Goal: Task Accomplishment & Management: Manage account settings

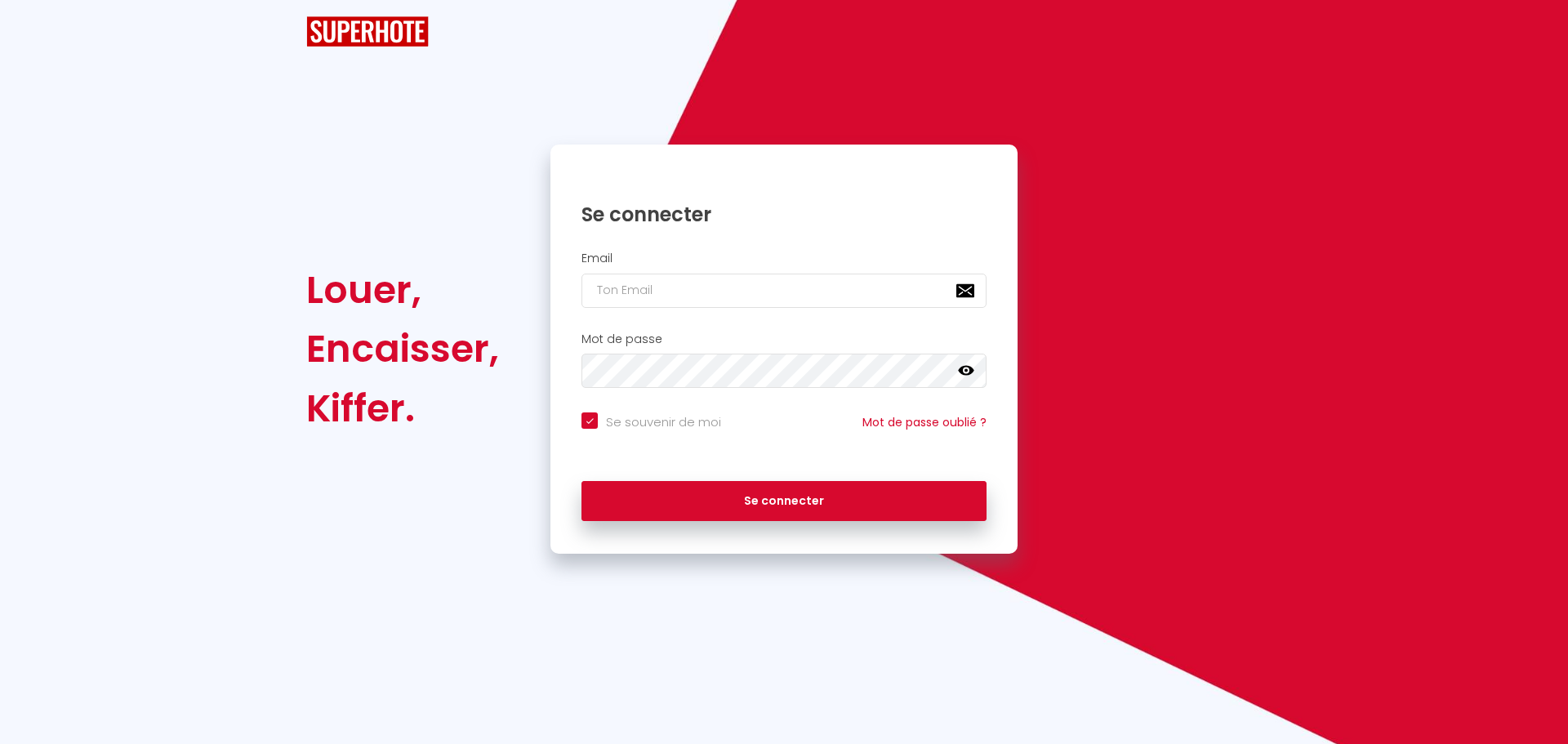
checkbox input "true"
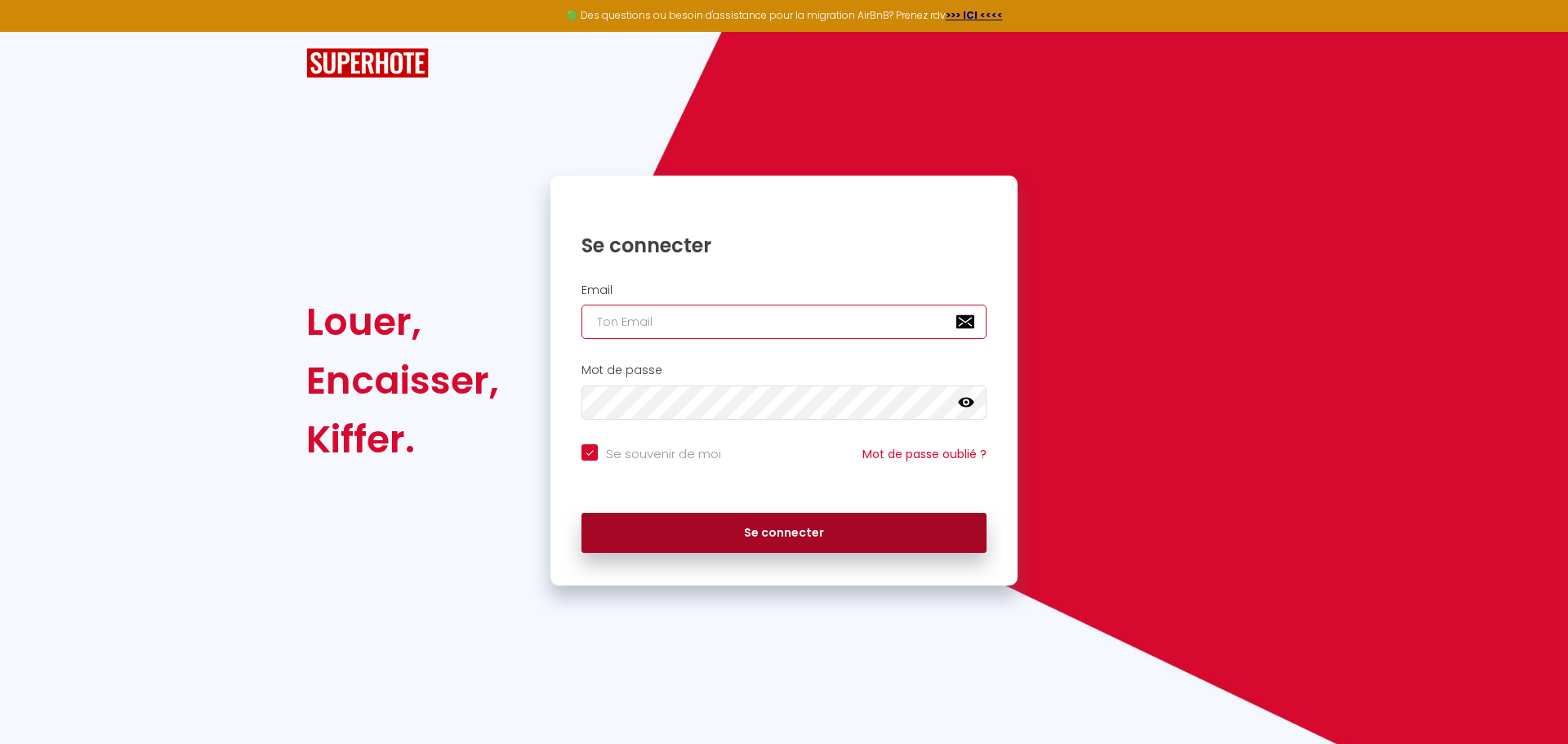
type input "[EMAIL_ADDRESS][DOMAIN_NAME]"
click at [784, 538] on button "Se connecter" at bounding box center [784, 534] width 405 height 41
checkbox input "true"
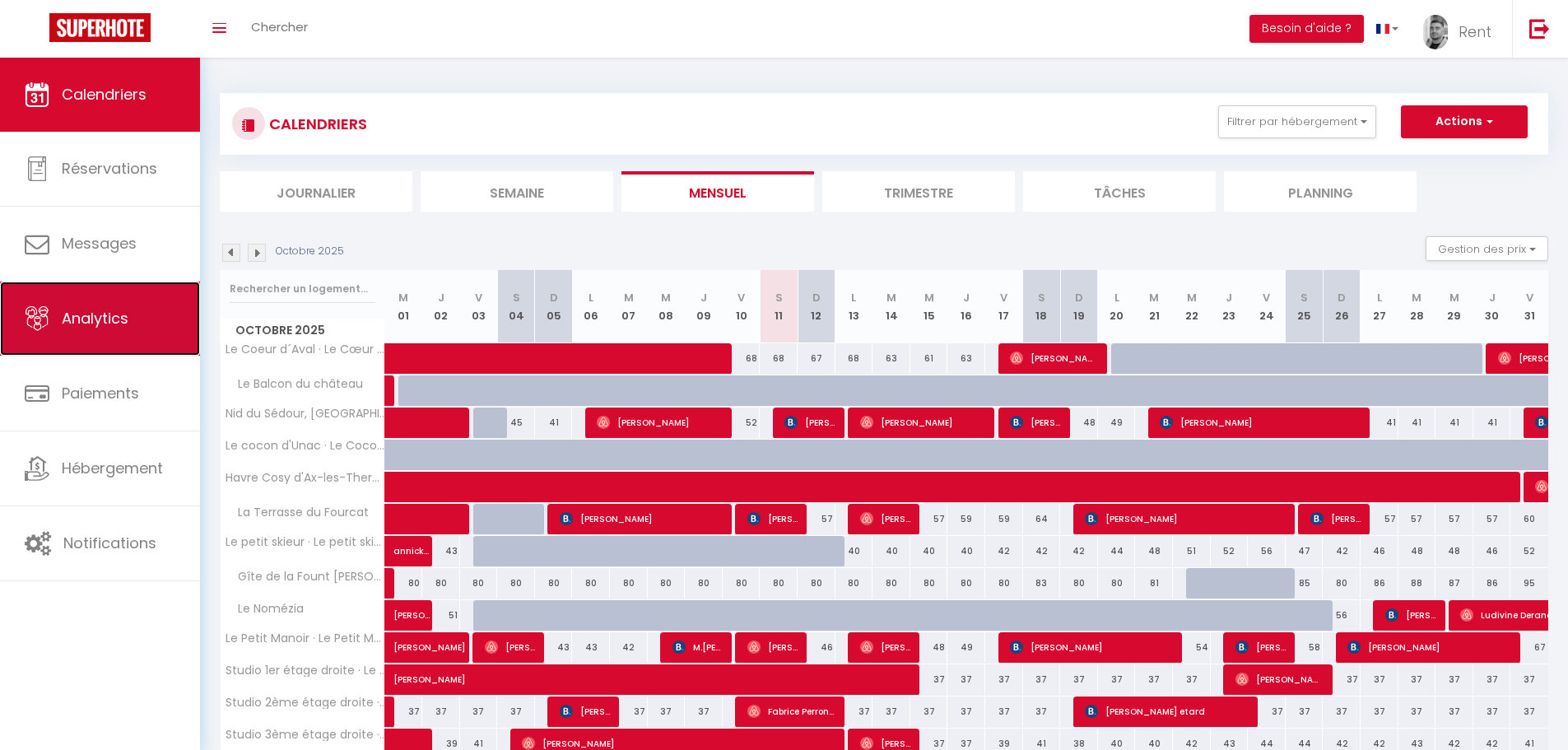
click at [113, 335] on link "Analytics" at bounding box center [99, 318] width 200 height 74
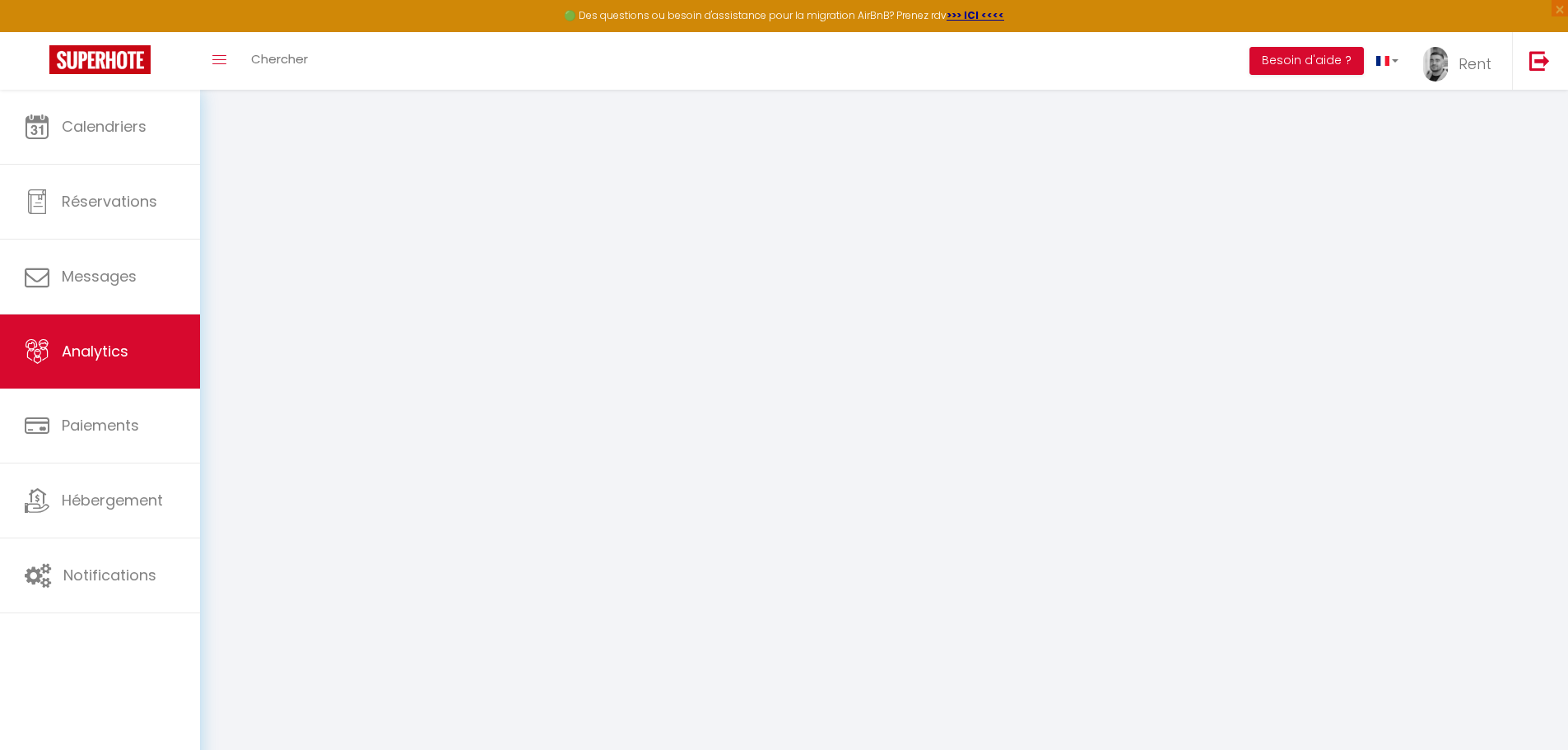
select select "2025"
select select "10"
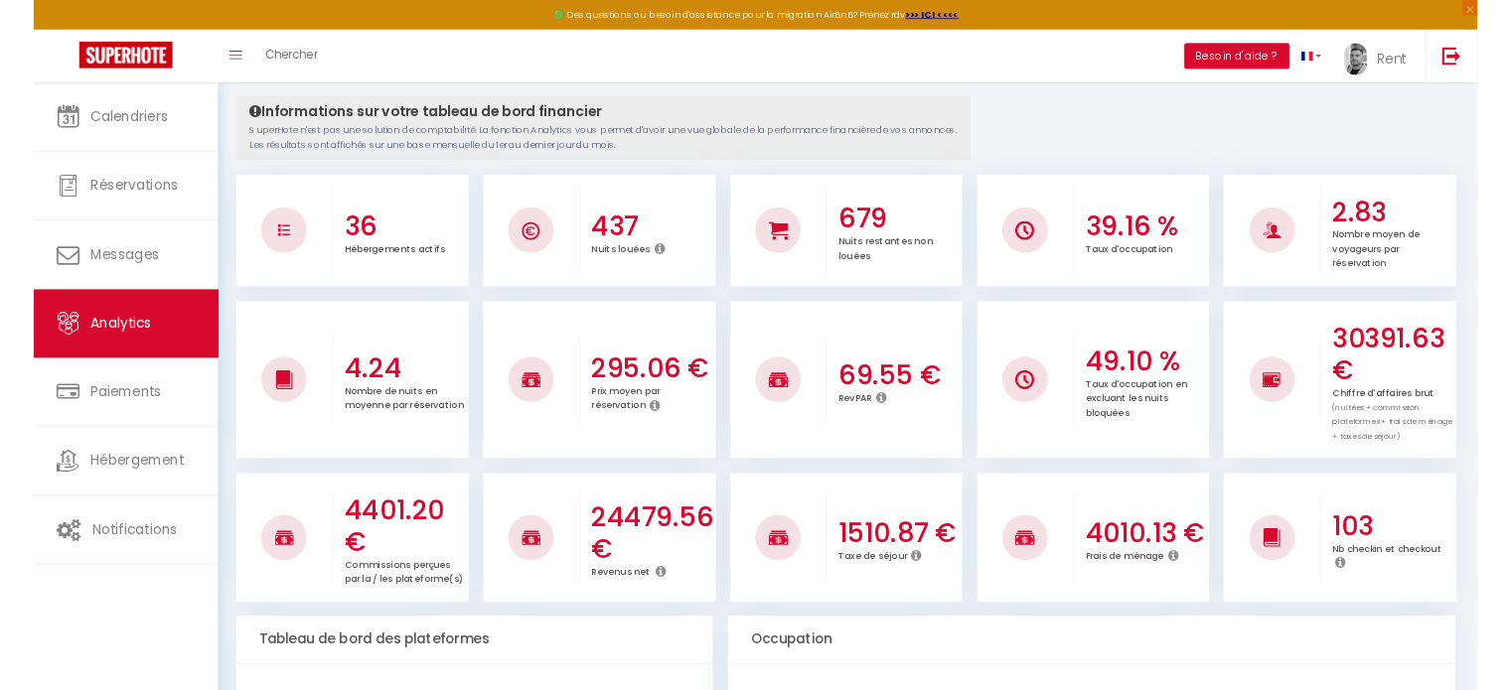
scroll to position [199, 0]
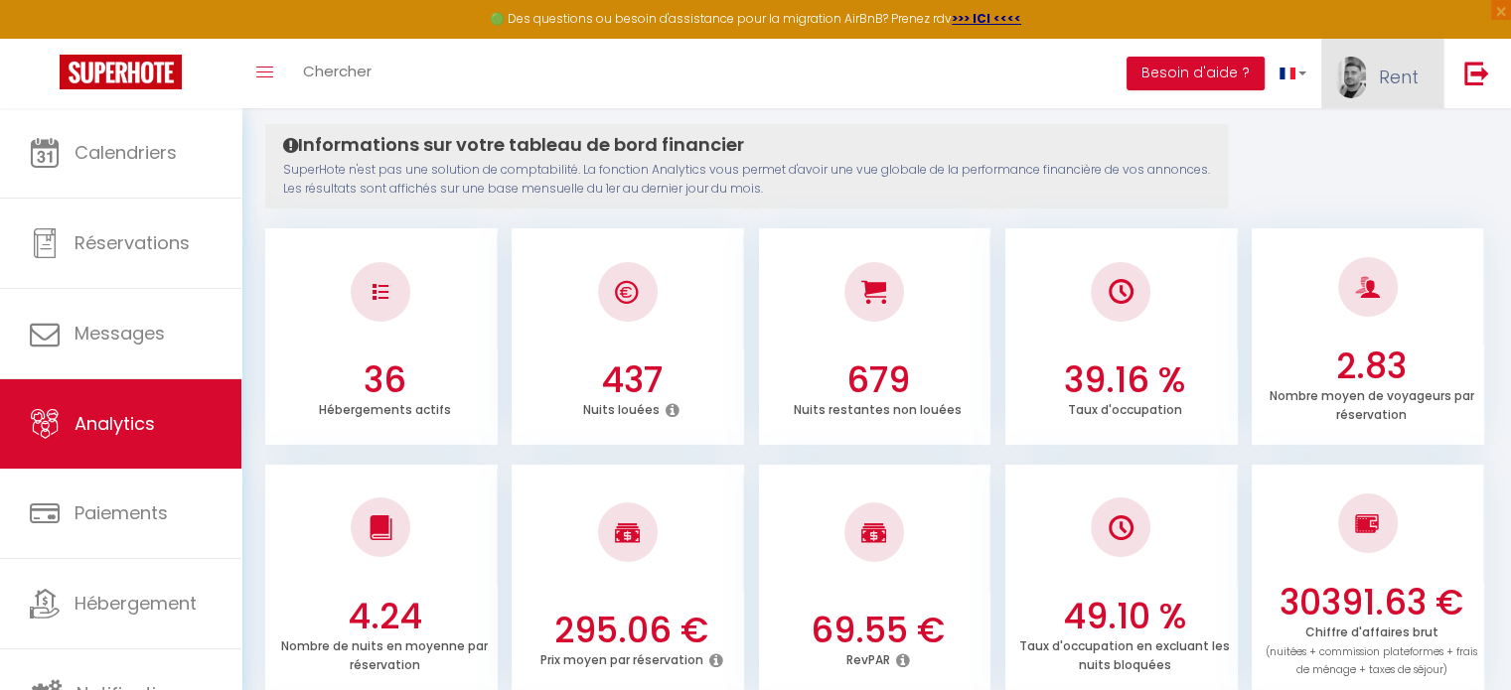
click at [1362, 78] on img at bounding box center [1351, 78] width 30 height 42
click at [1329, 168] on link "Équipe" at bounding box center [1363, 174] width 147 height 34
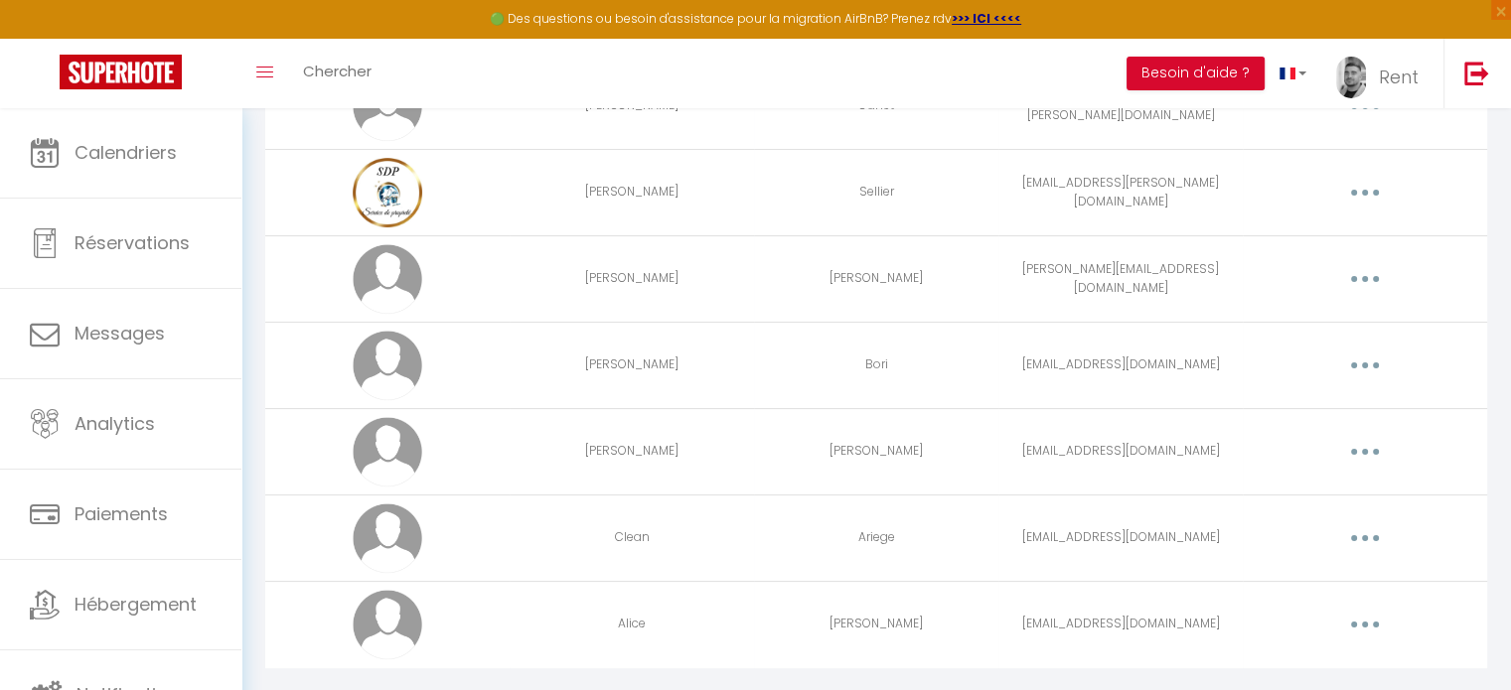
scroll to position [338, 0]
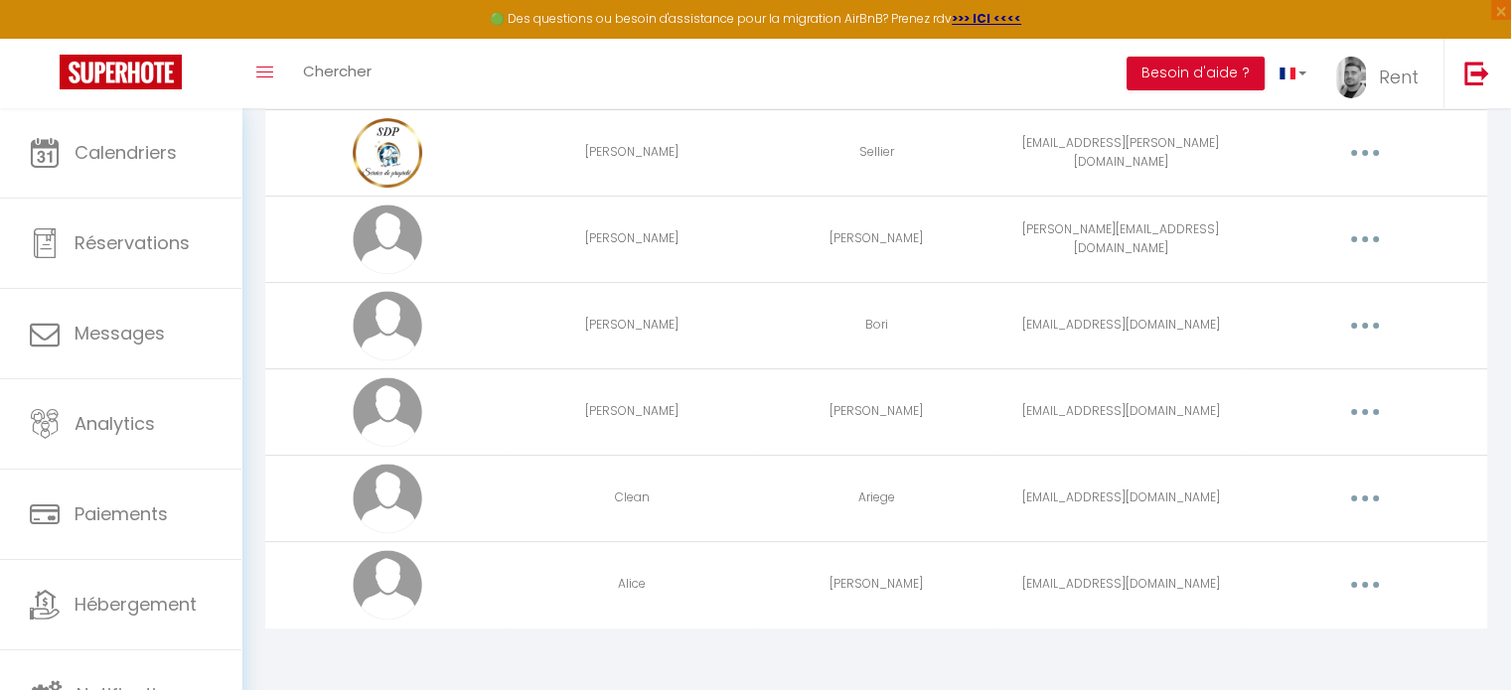
click at [1363, 498] on icon "button" at bounding box center [1365, 499] width 6 height 6
click at [1288, 537] on link "Editer" at bounding box center [1313, 544] width 147 height 34
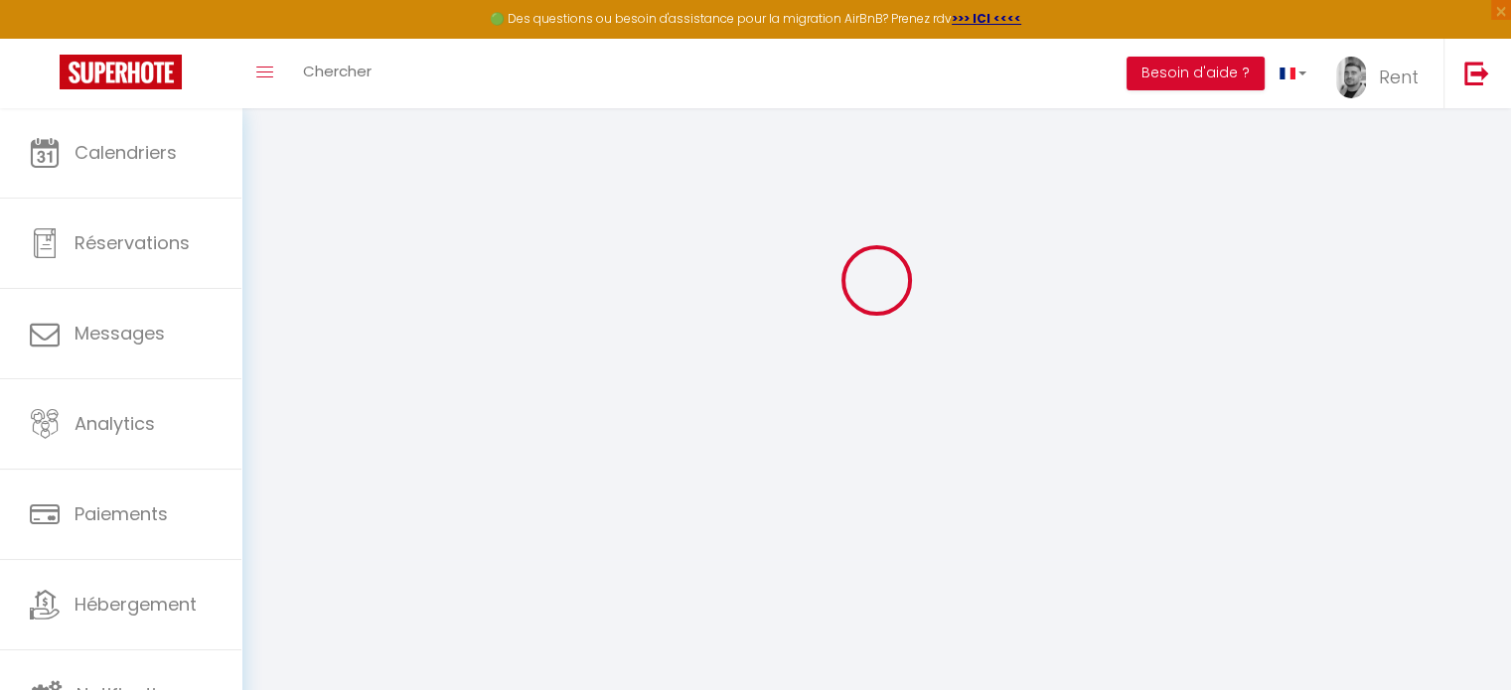
type input "Clean"
type input "Ariege"
type input "[EMAIL_ADDRESS][DOMAIN_NAME]"
type textarea "[URL][DOMAIN_NAME]"
checkbox input "false"
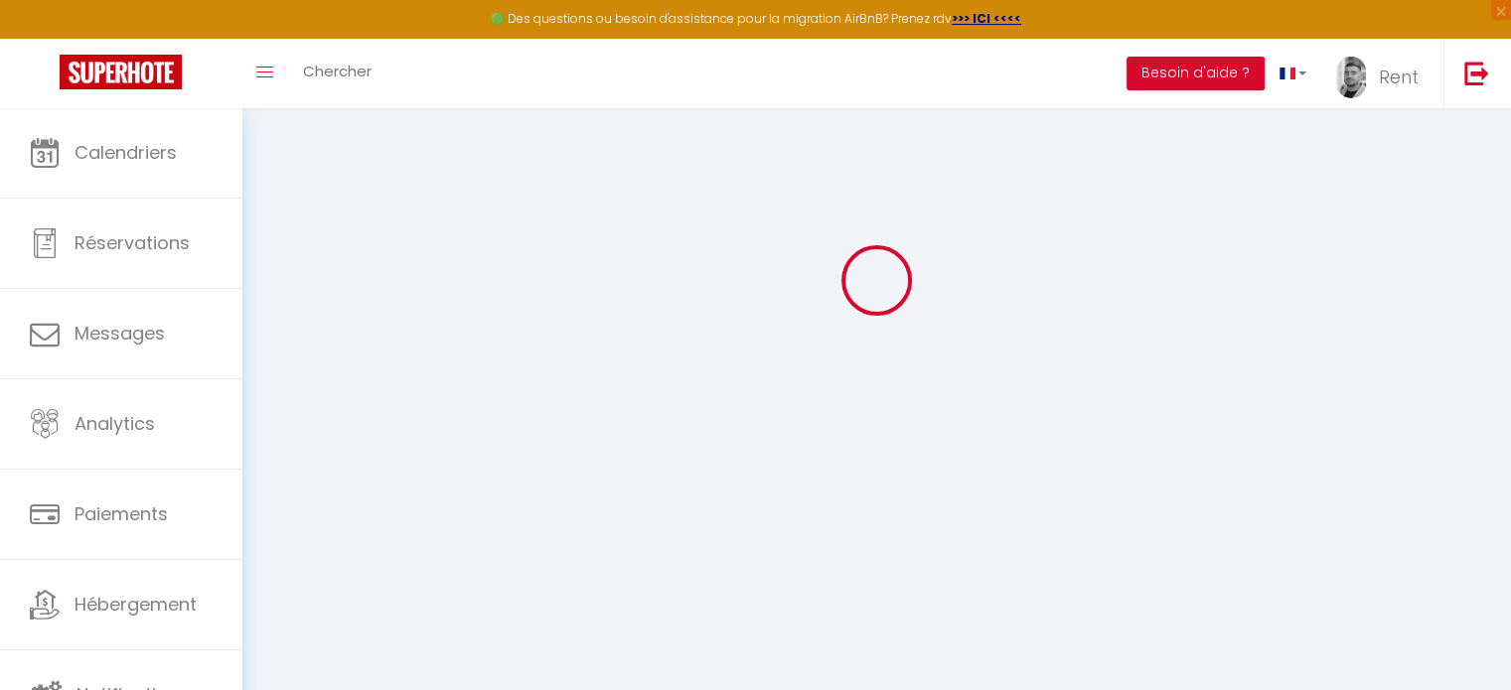
checkbox input "false"
checkbox input "true"
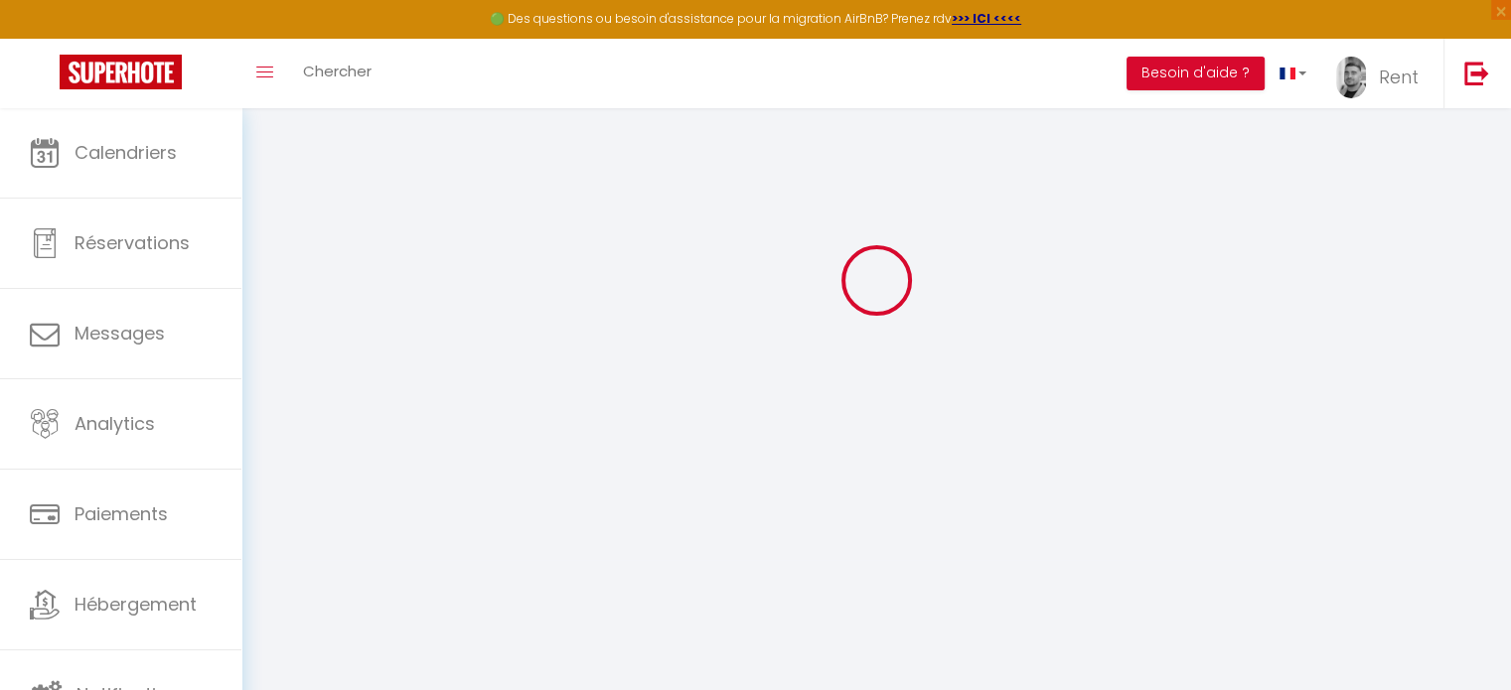
checkbox input "true"
checkbox input "false"
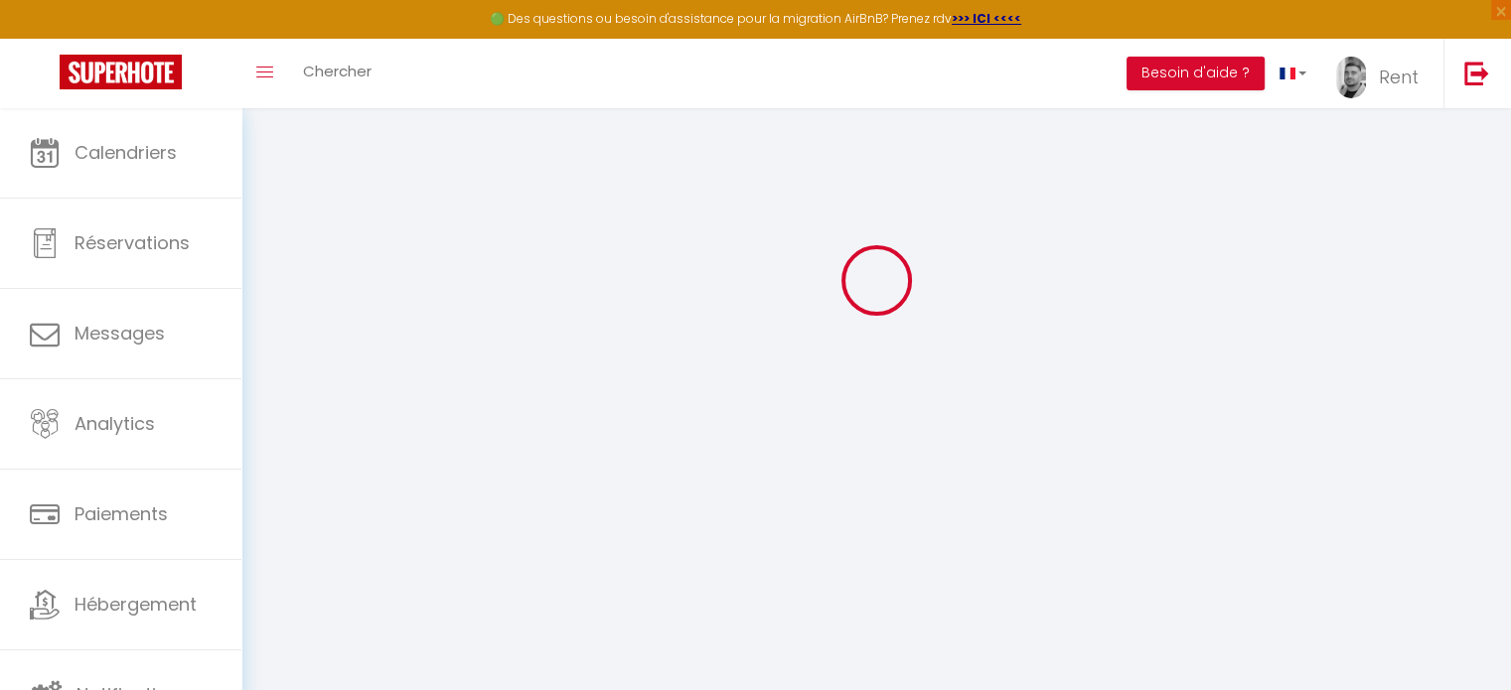
checkbox input "false"
checkbox input "true"
checkbox input "false"
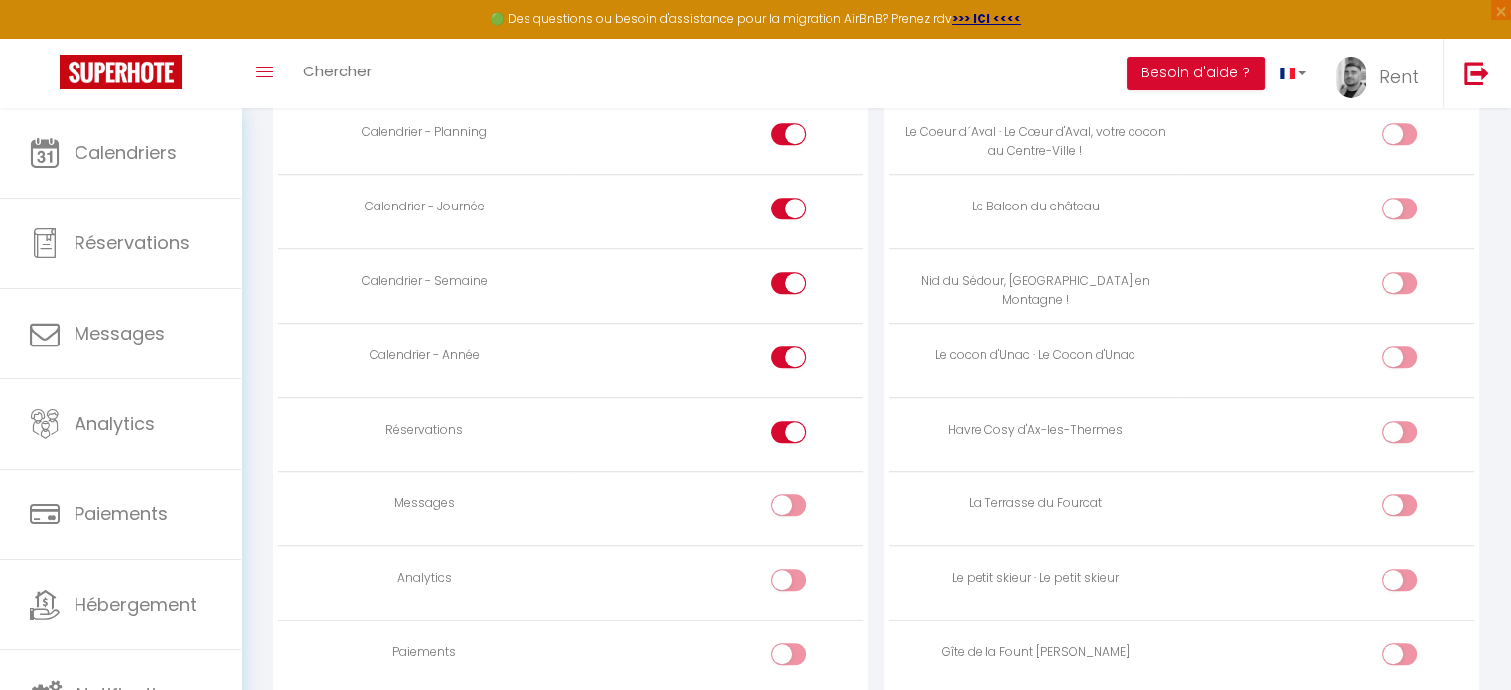
scroll to position [864, 0]
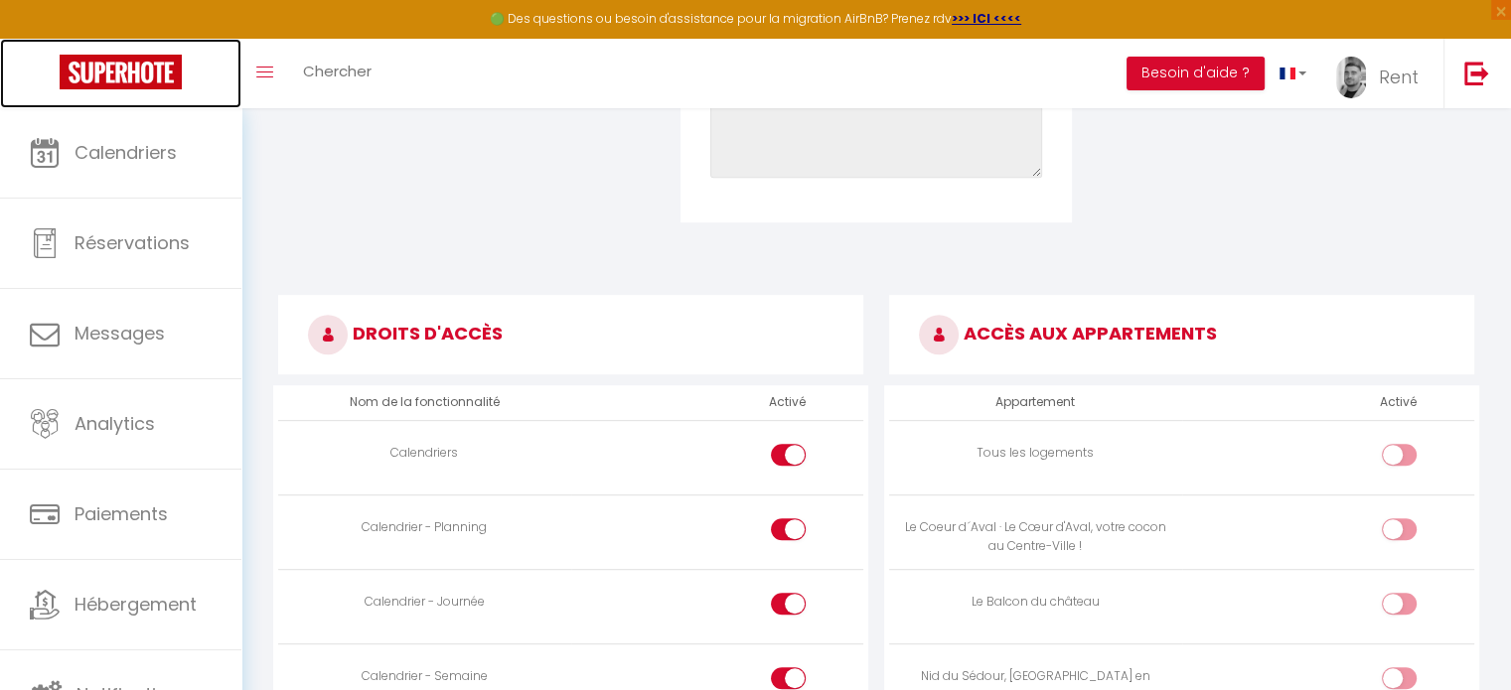
click at [150, 70] on img at bounding box center [121, 72] width 122 height 35
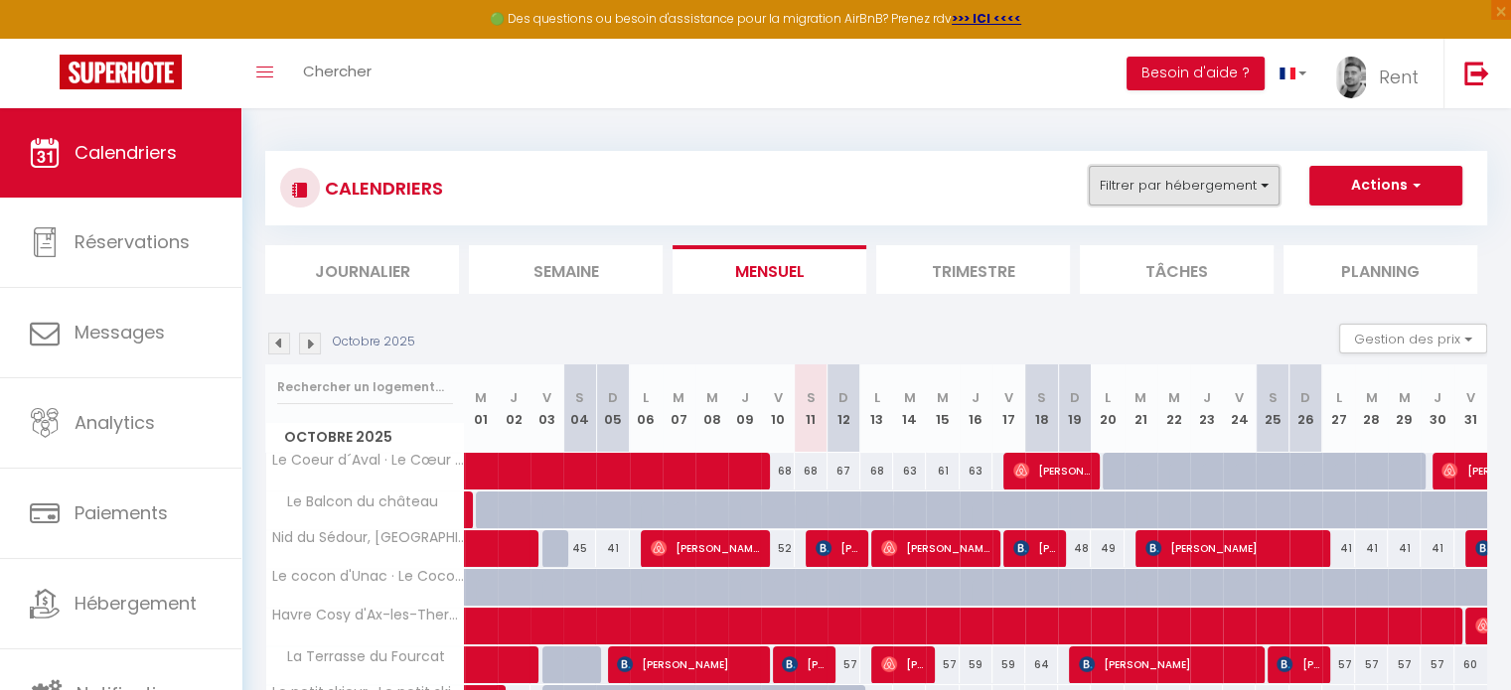
drag, startPoint x: 1170, startPoint y: 182, endPoint x: 1161, endPoint y: 193, distance: 14.1
click at [1170, 182] on button "Filtrer par hébergement" at bounding box center [1184, 186] width 191 height 40
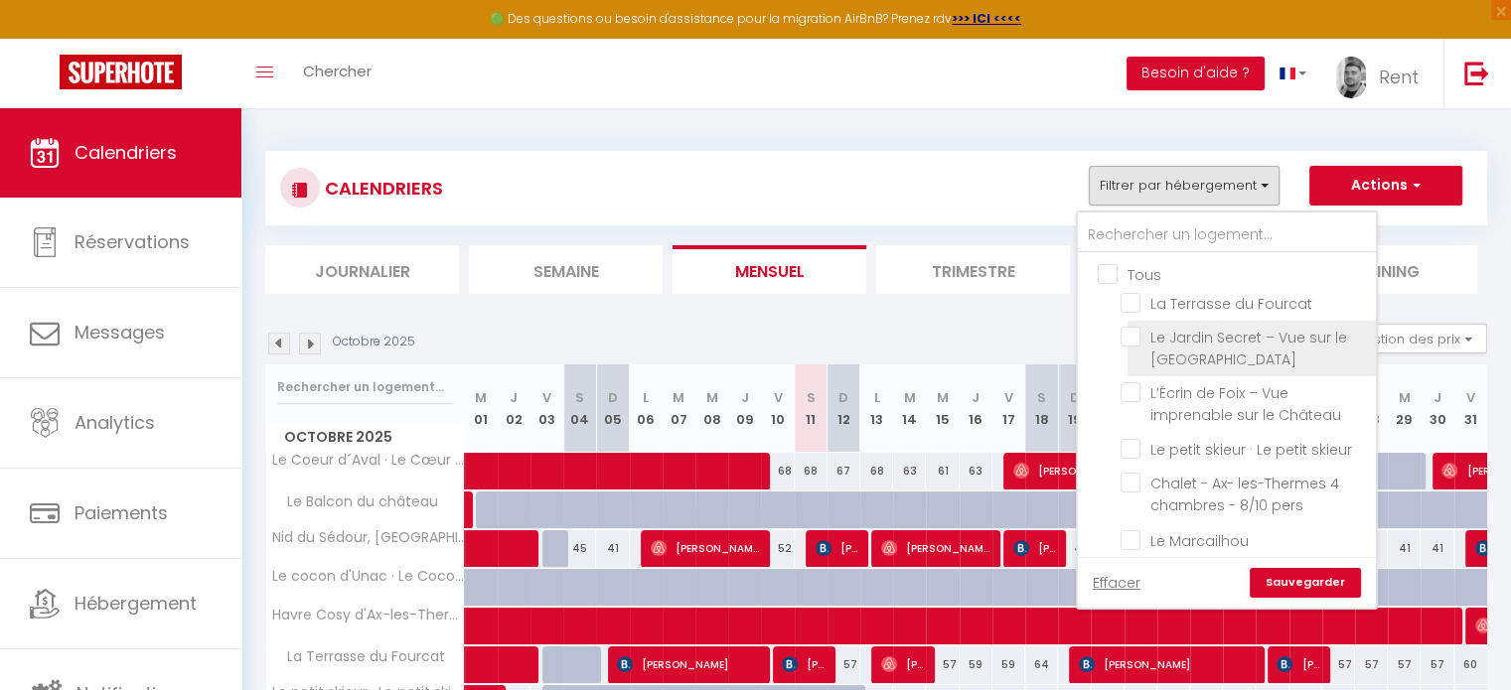
click at [1134, 338] on input "Le Jardin Secret – Vue sur le [GEOGRAPHIC_DATA]" at bounding box center [1245, 337] width 248 height 20
checkbox input "true"
checkbox input "false"
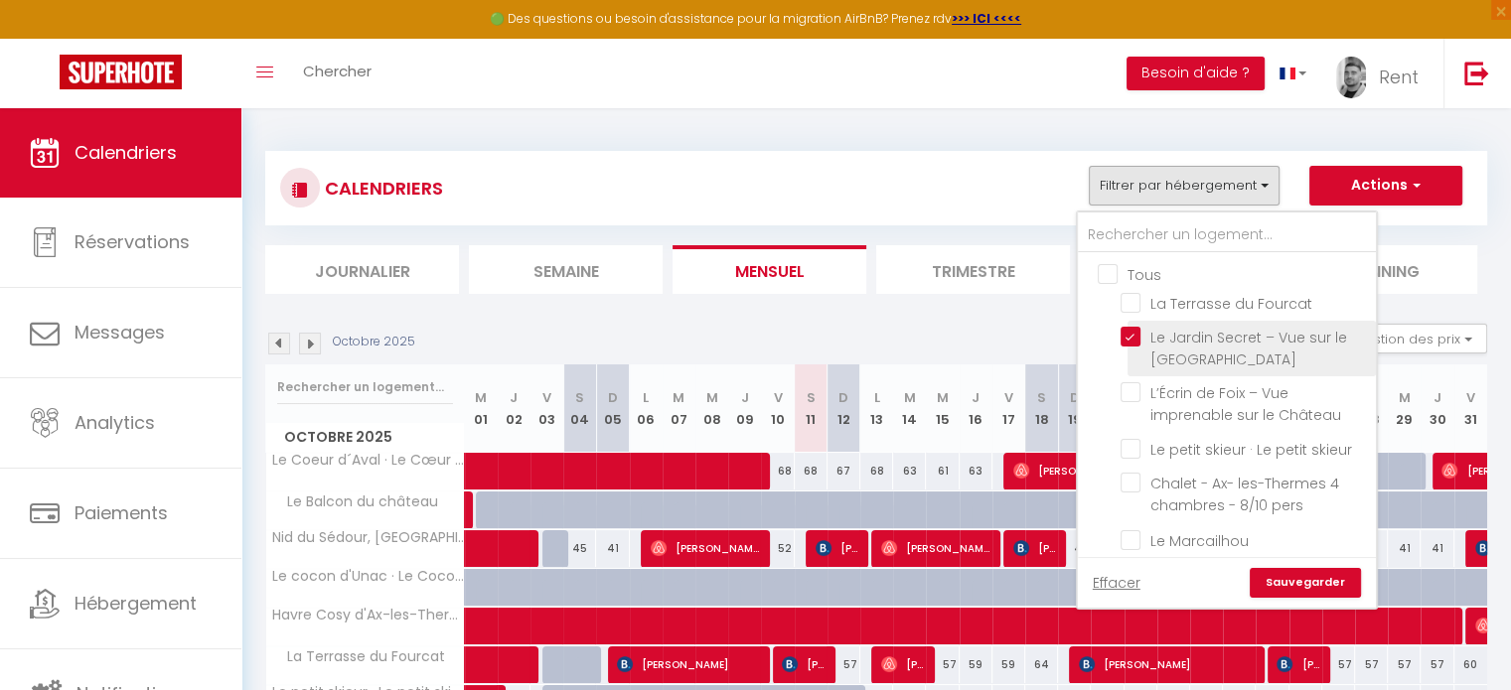
checkbox input "false"
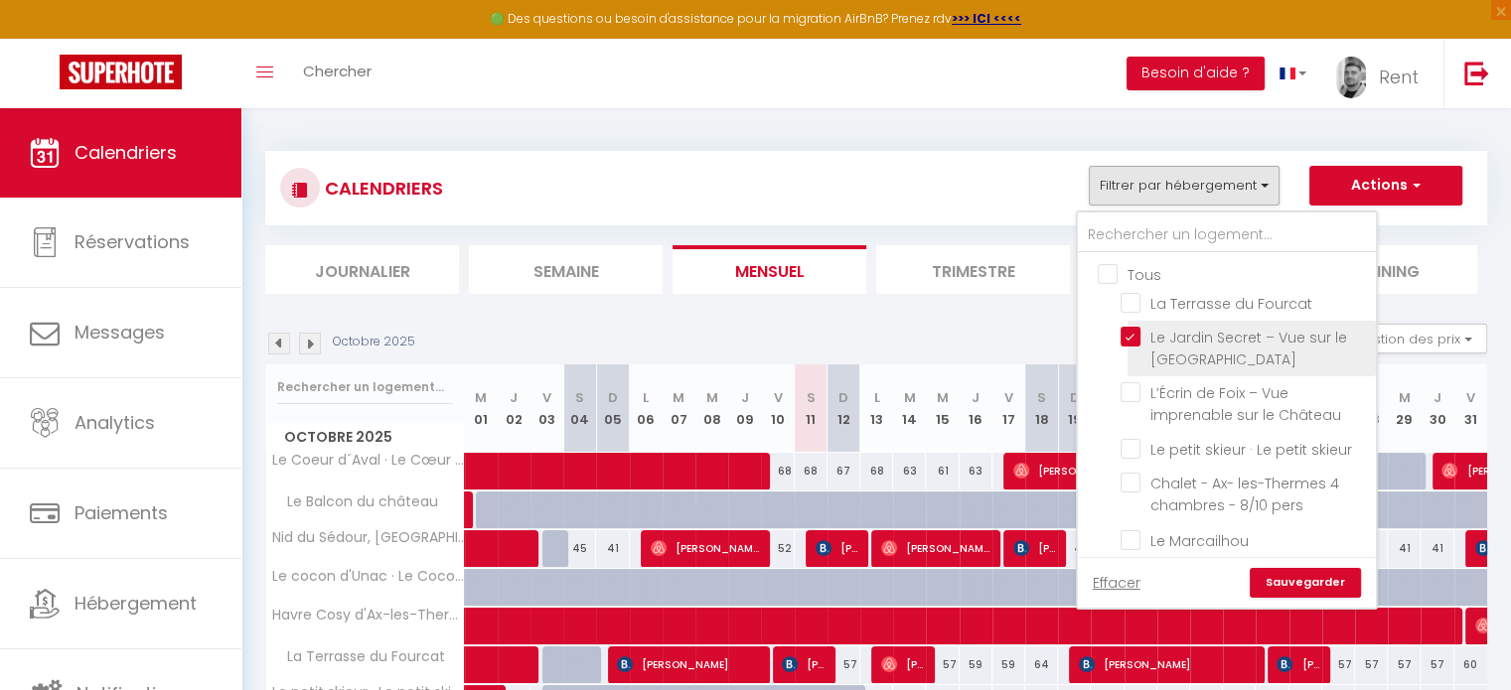
checkbox input "false"
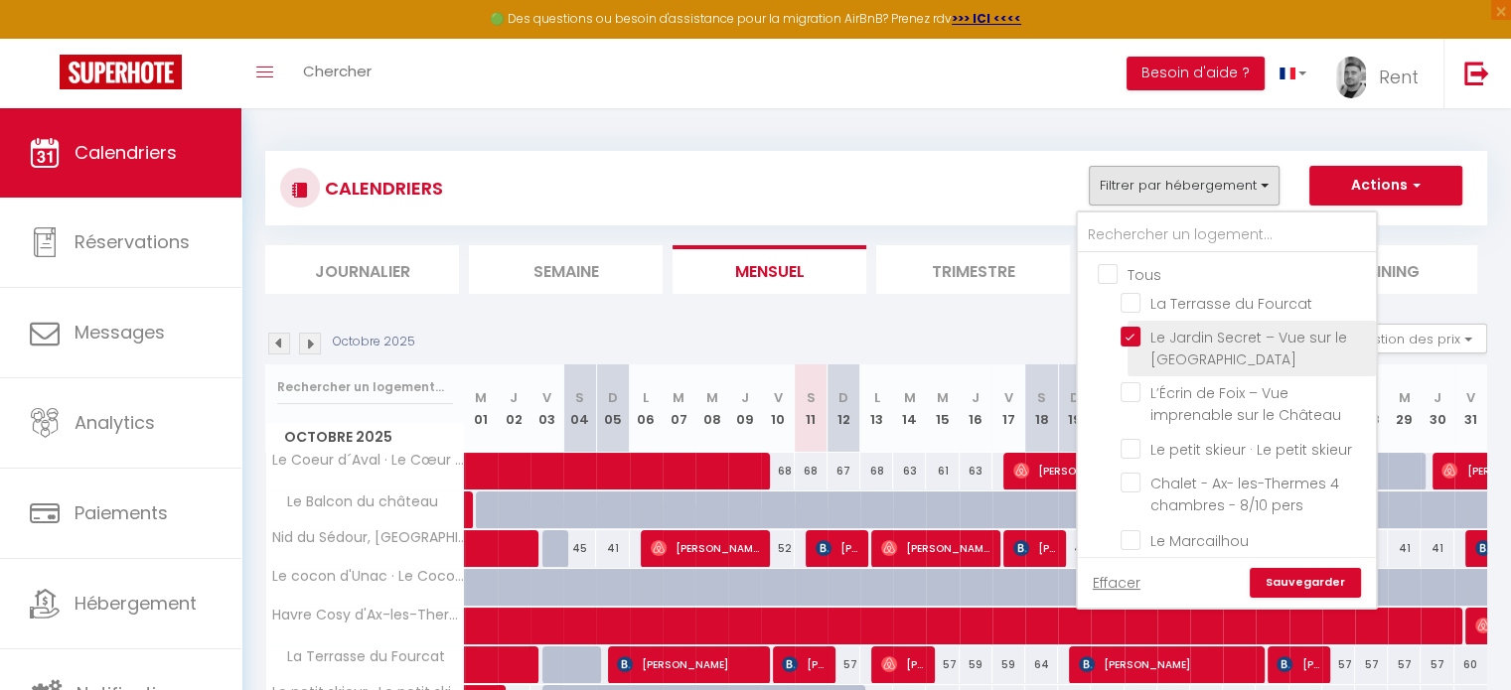
checkbox input "false"
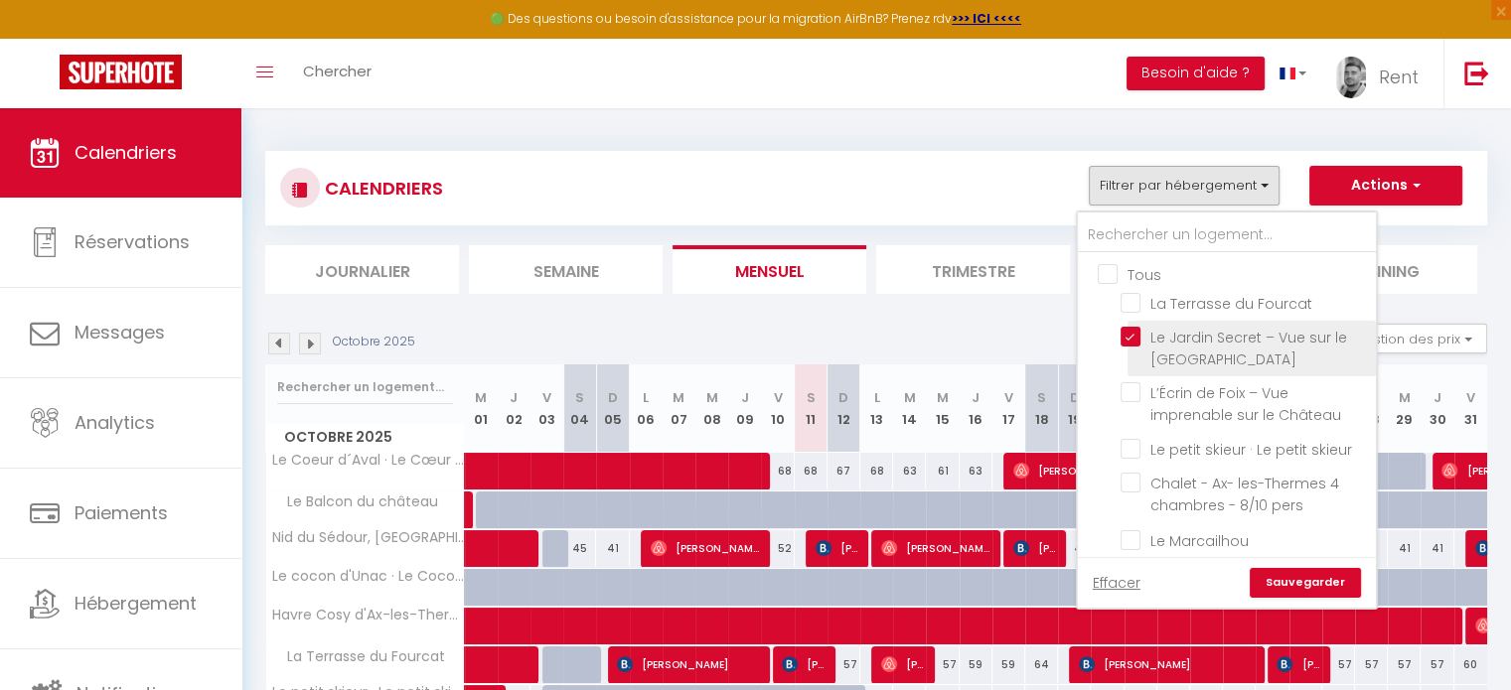
checkbox input "false"
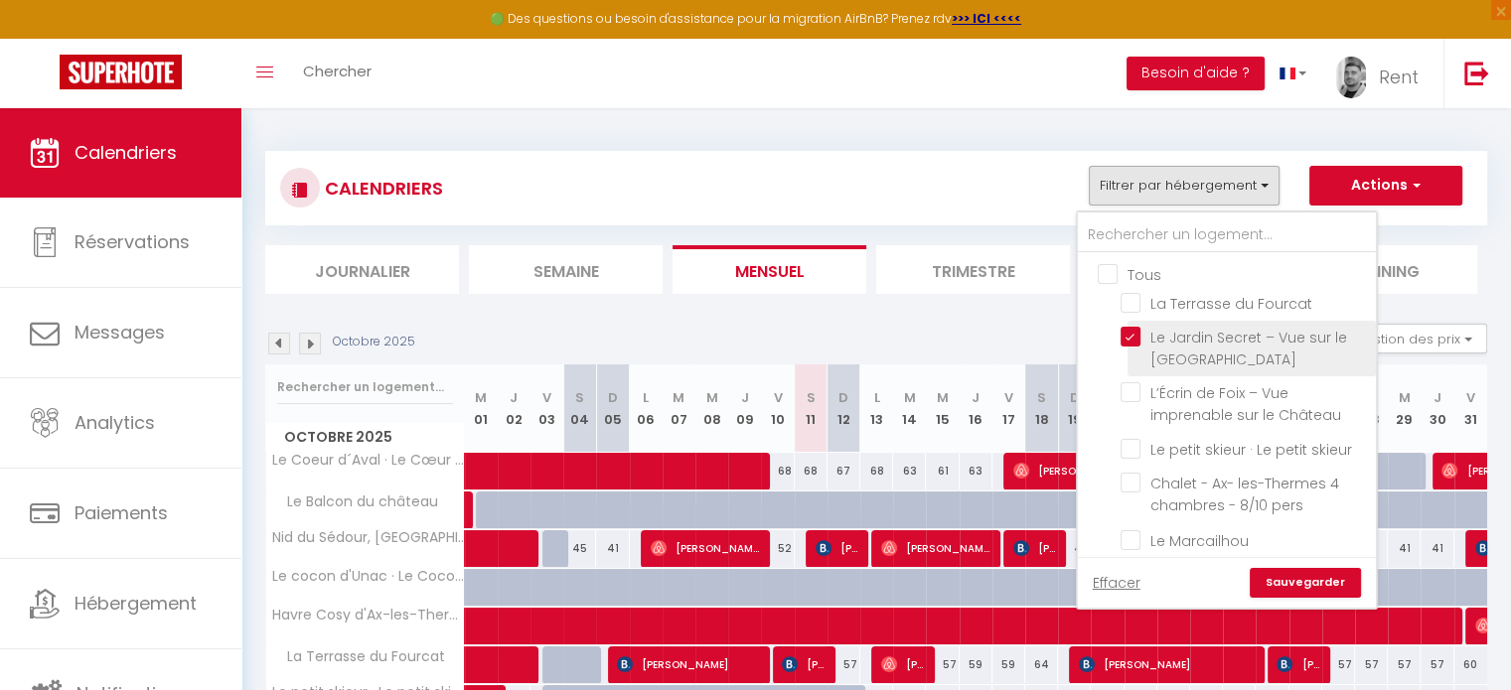
checkbox input "false"
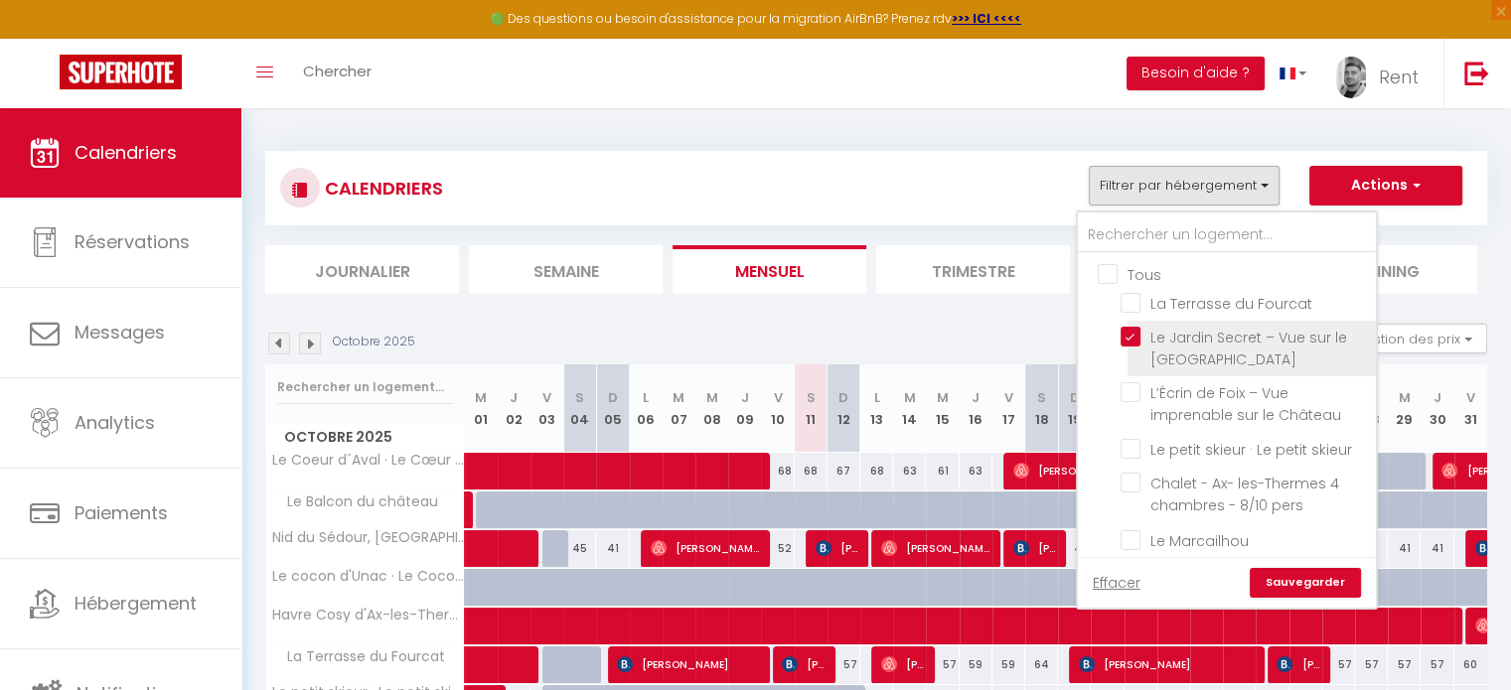
checkbox input "false"
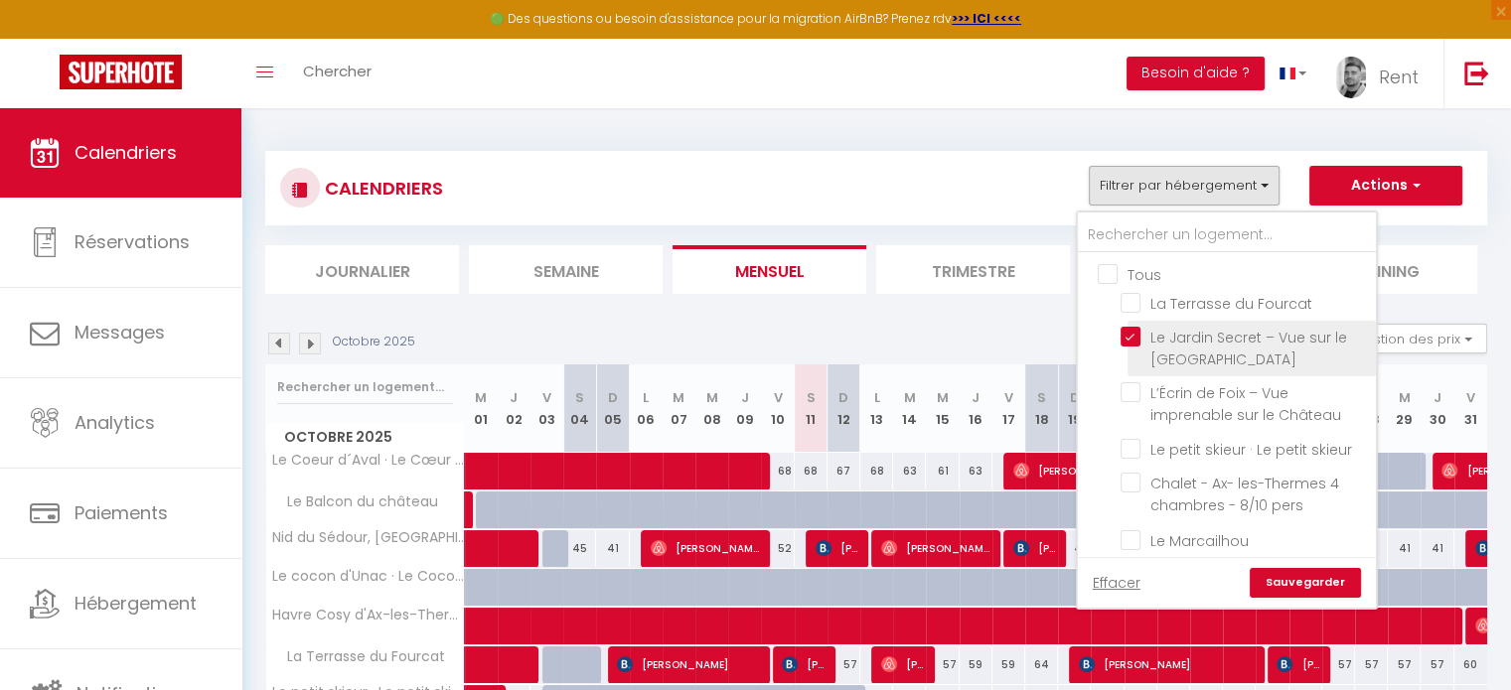
checkbox input "false"
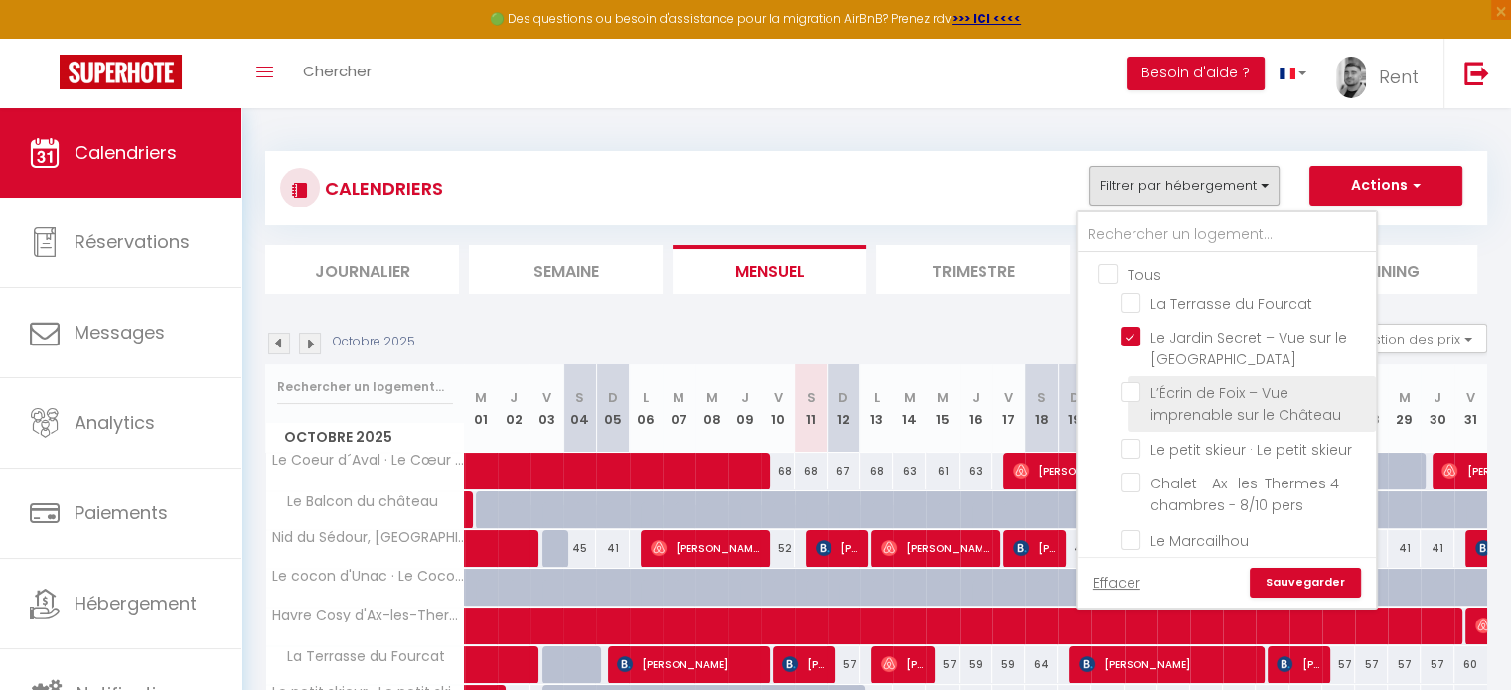
click at [1132, 392] on input "L’Écrin de Foix – Vue imprenable sur le Château" at bounding box center [1245, 392] width 248 height 20
checkbox input "true"
checkbox input "false"
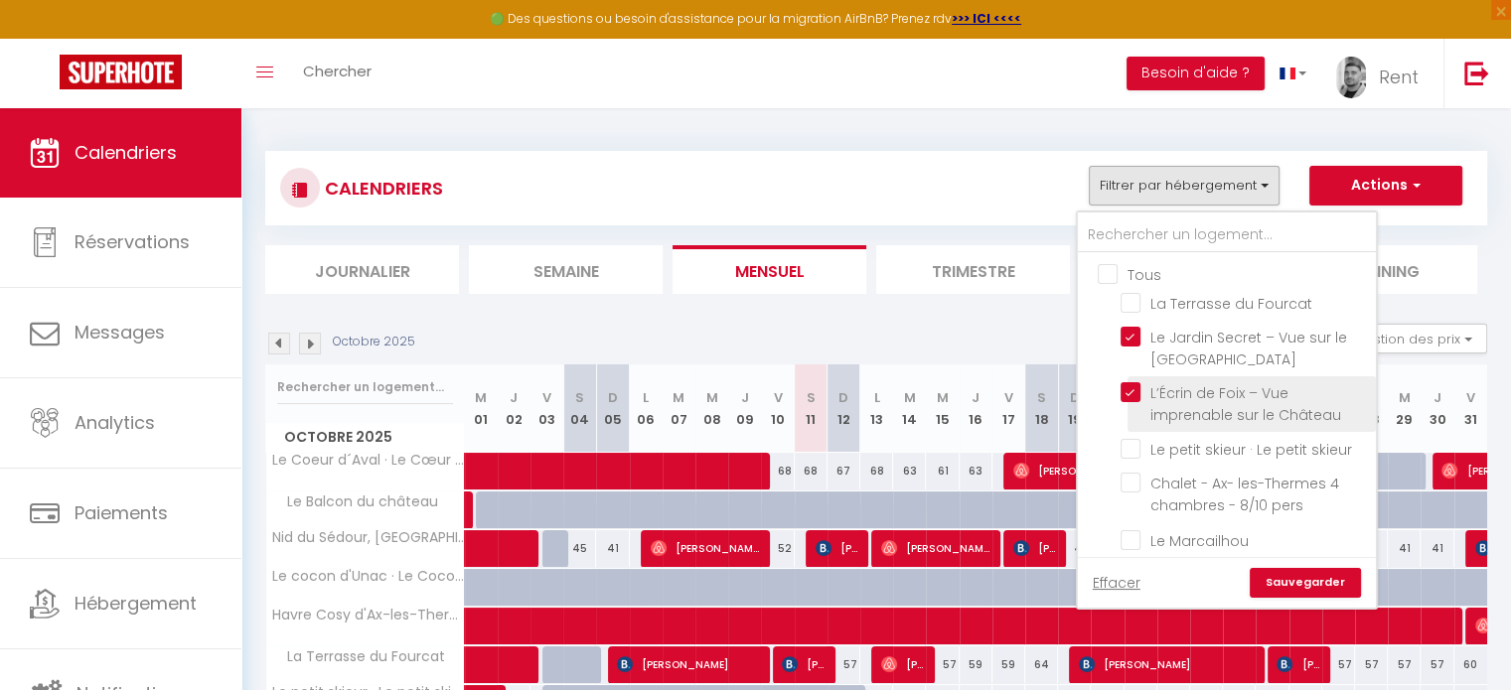
checkbox input "false"
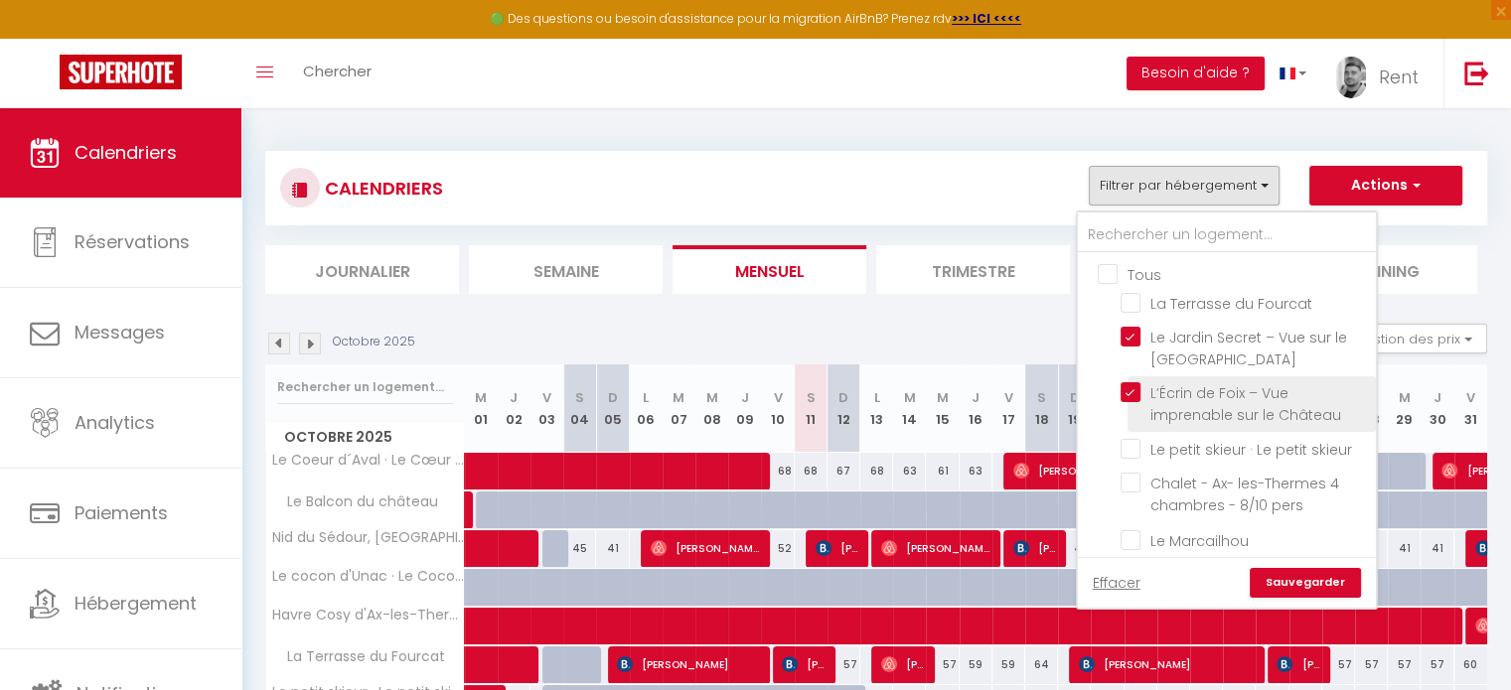
checkbox input "false"
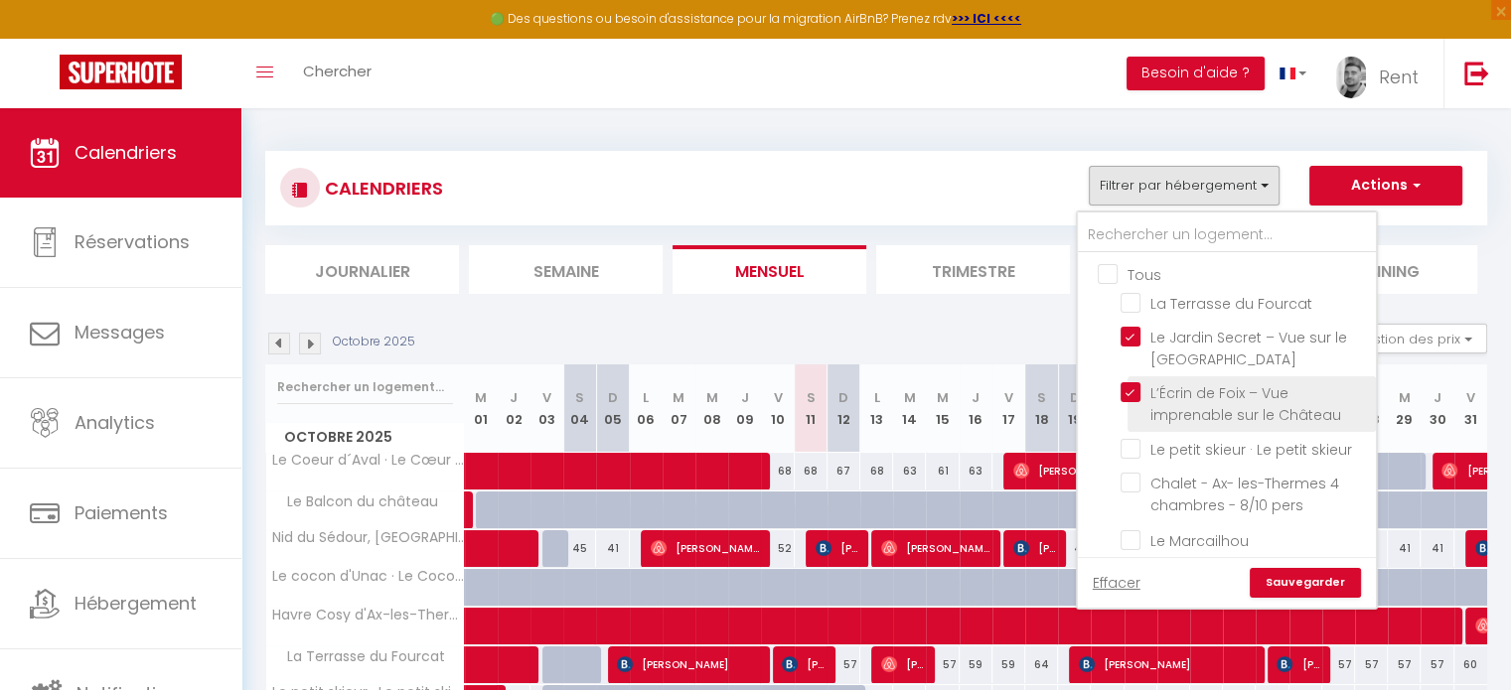
checkbox input "false"
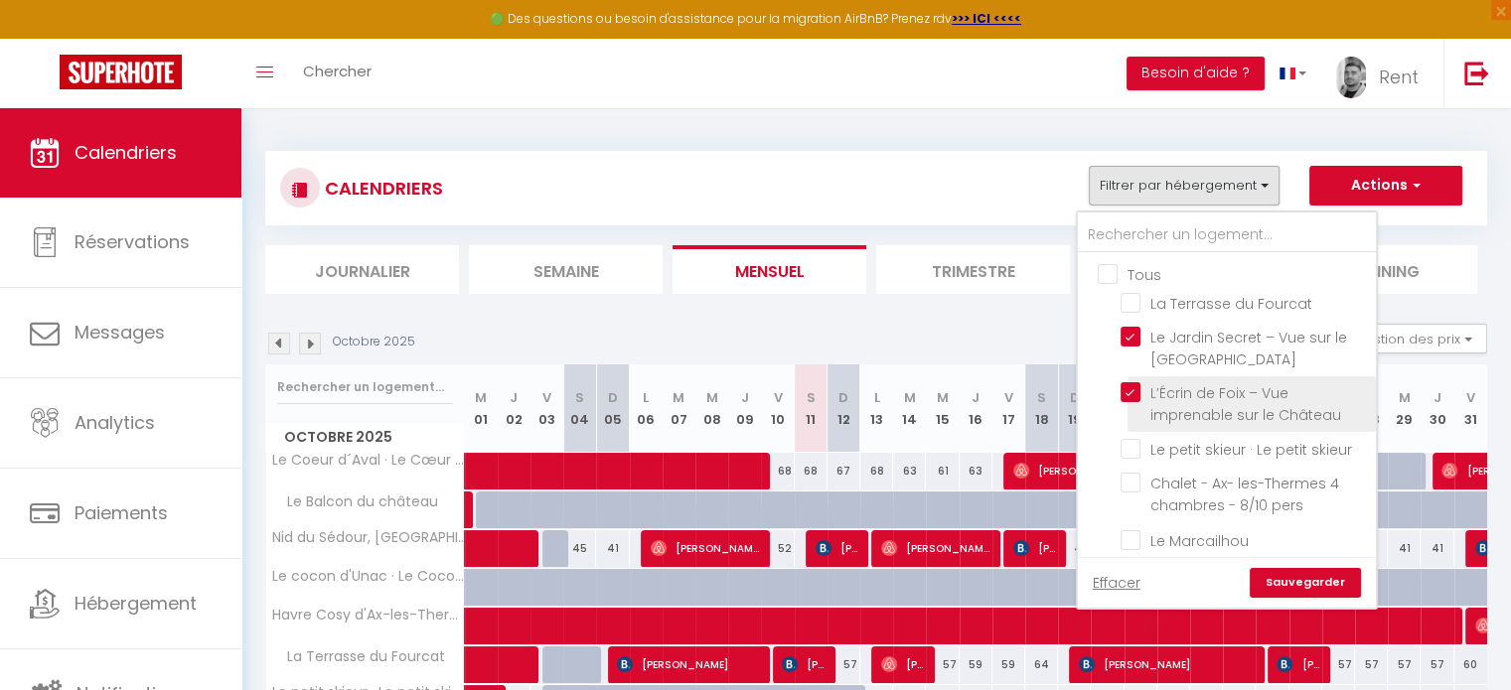
checkbox input "false"
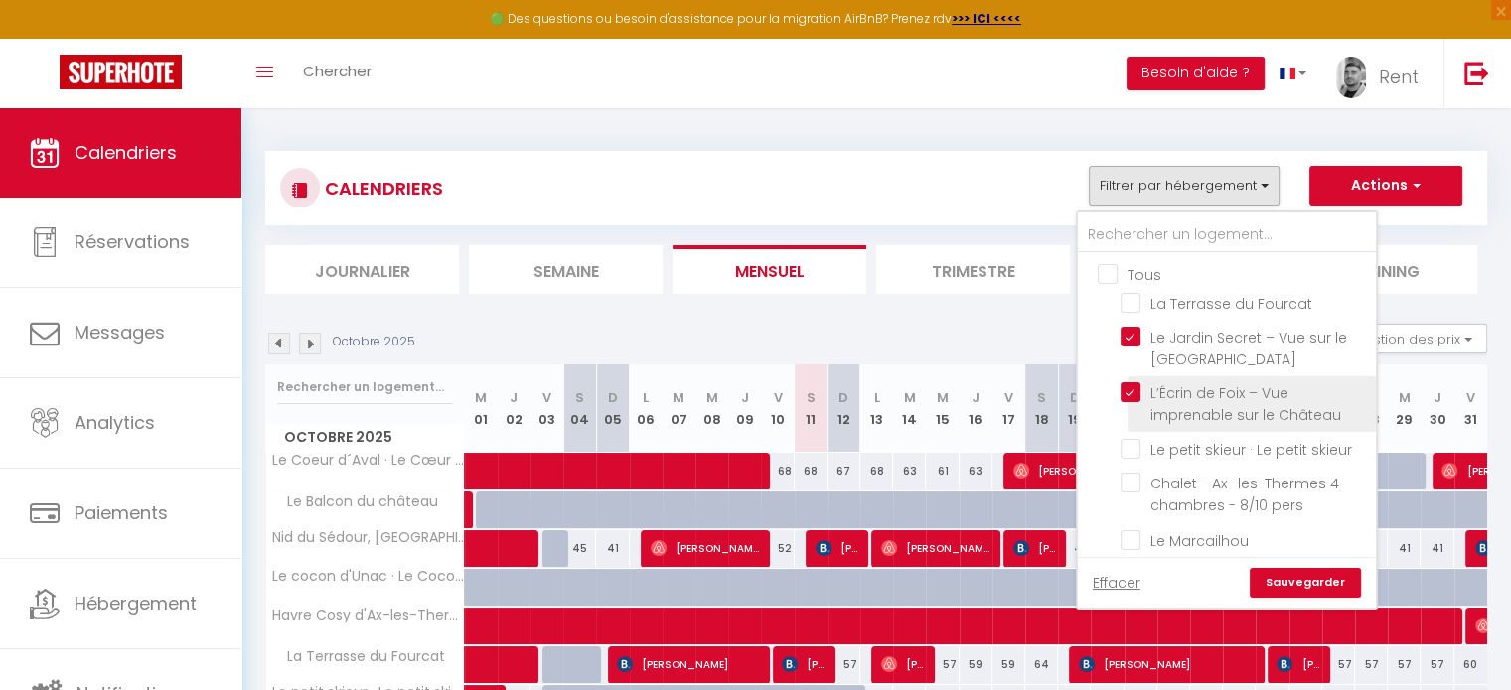
checkbox input "false"
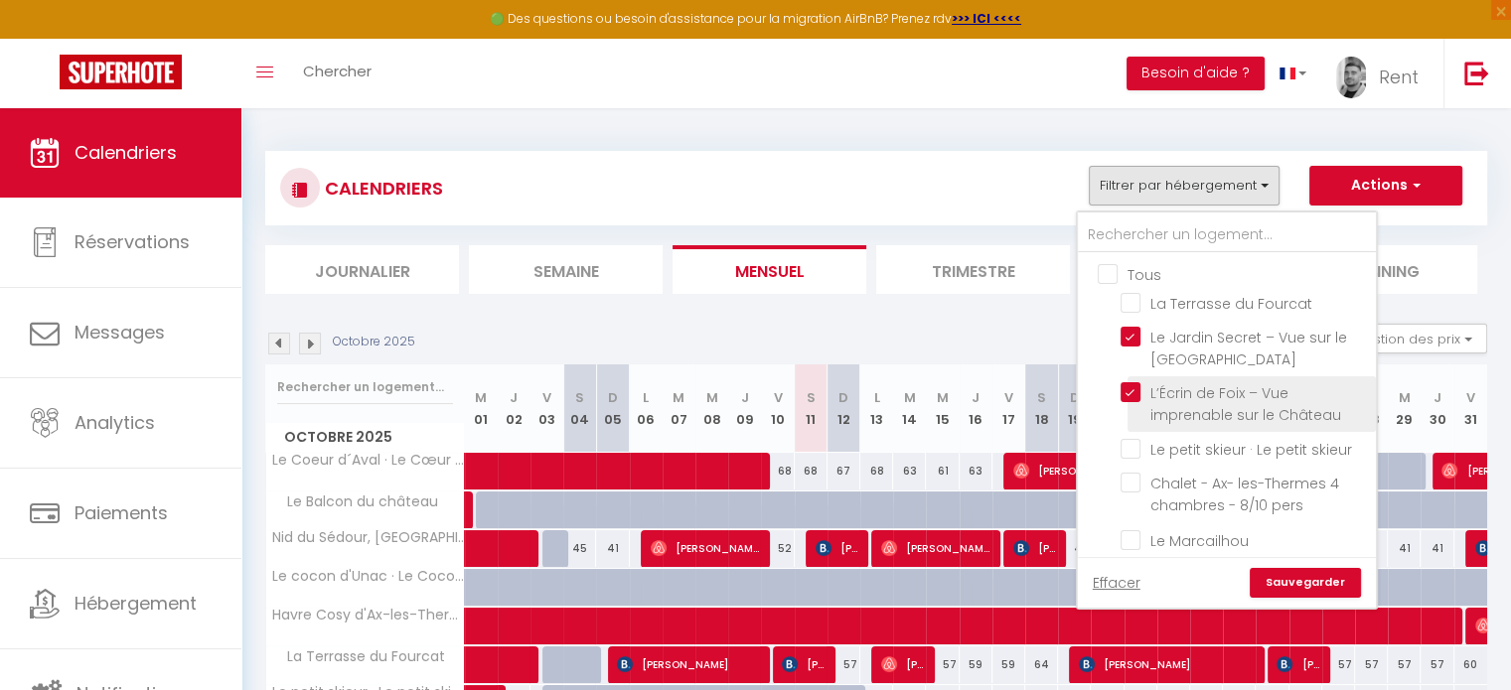
checkbox input "false"
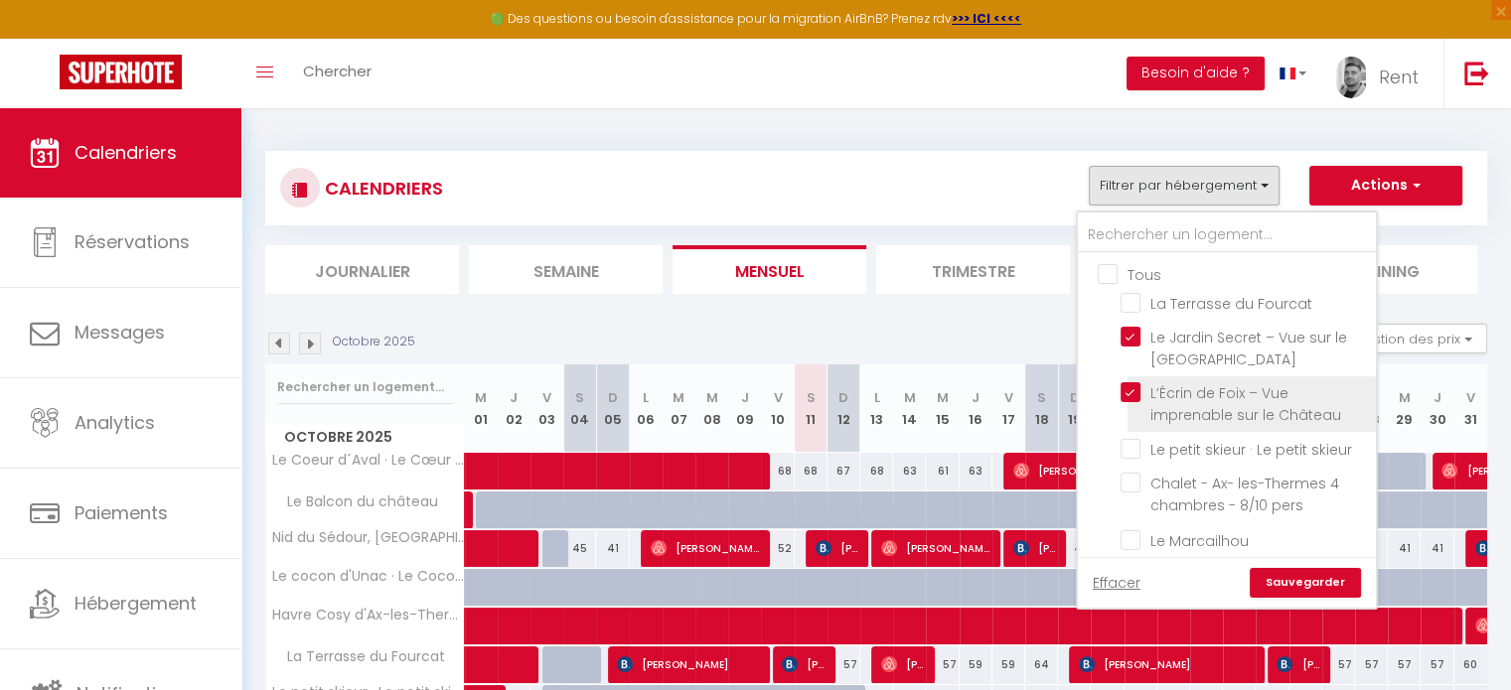
checkbox input "false"
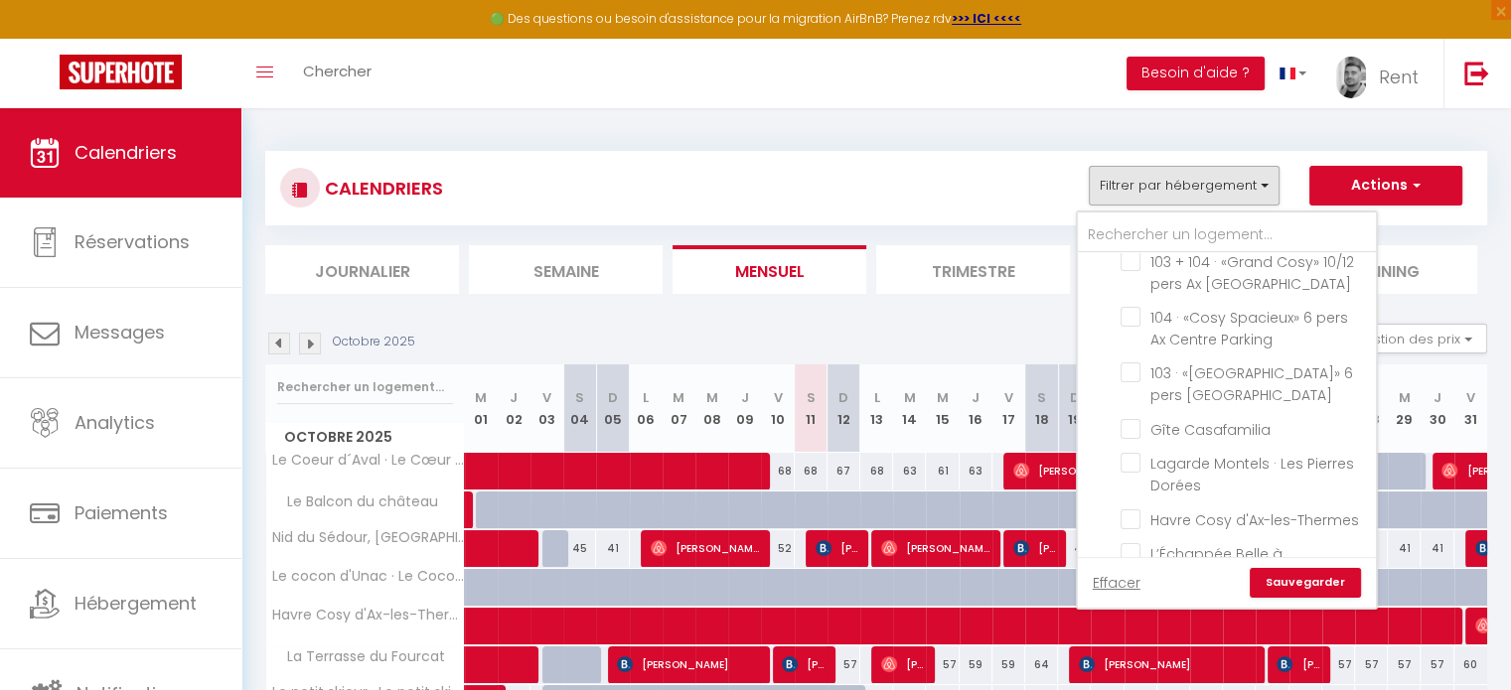
scroll to position [795, 0]
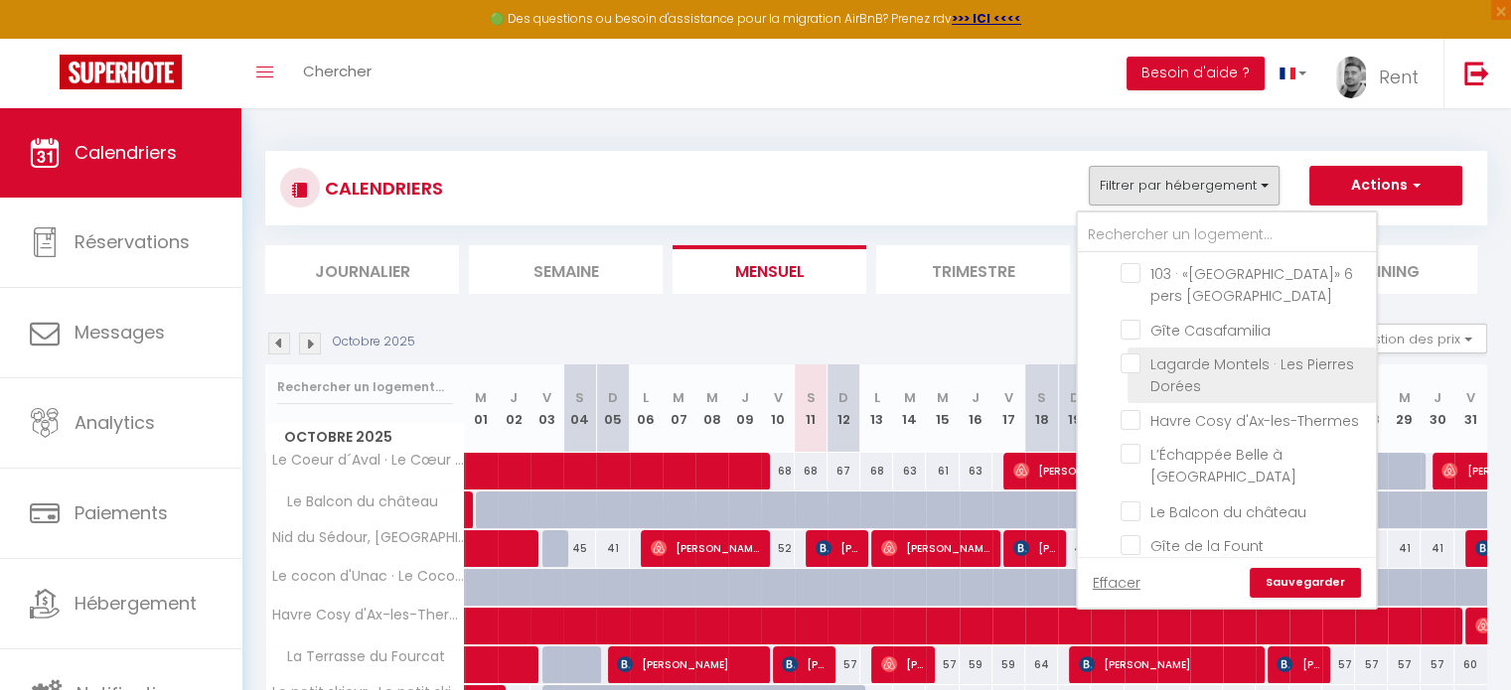
click at [1129, 374] on input "Lagarde Montels · Les Pierres Dorées" at bounding box center [1245, 364] width 248 height 20
checkbox input "true"
checkbox input "false"
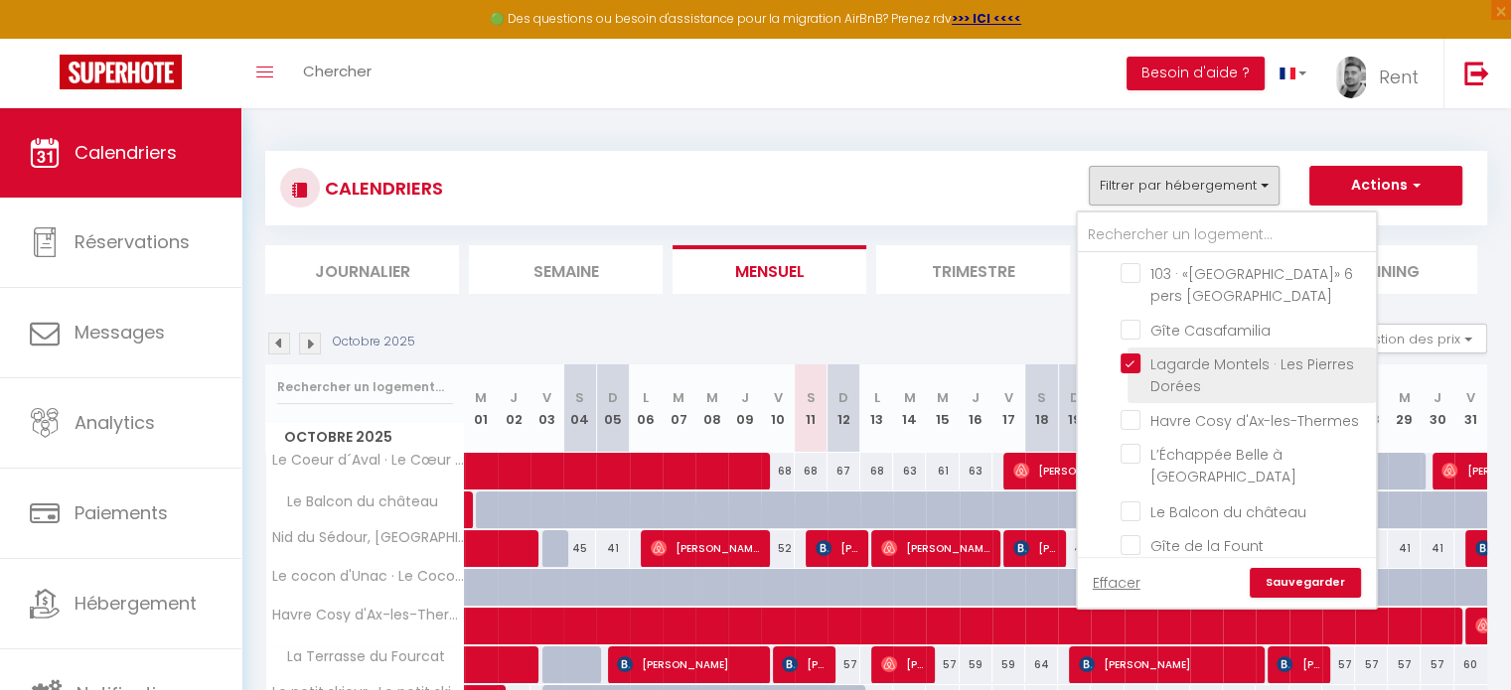
checkbox input "false"
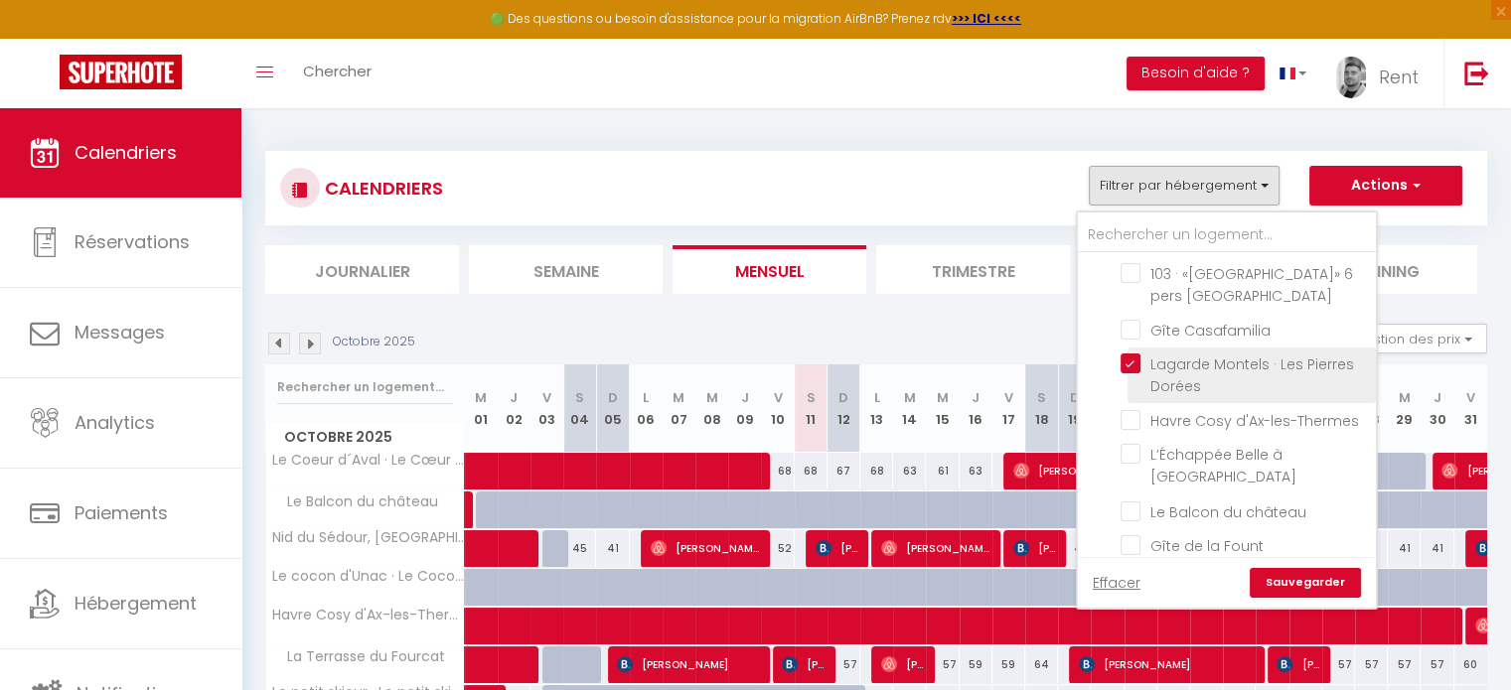
checkbox input "false"
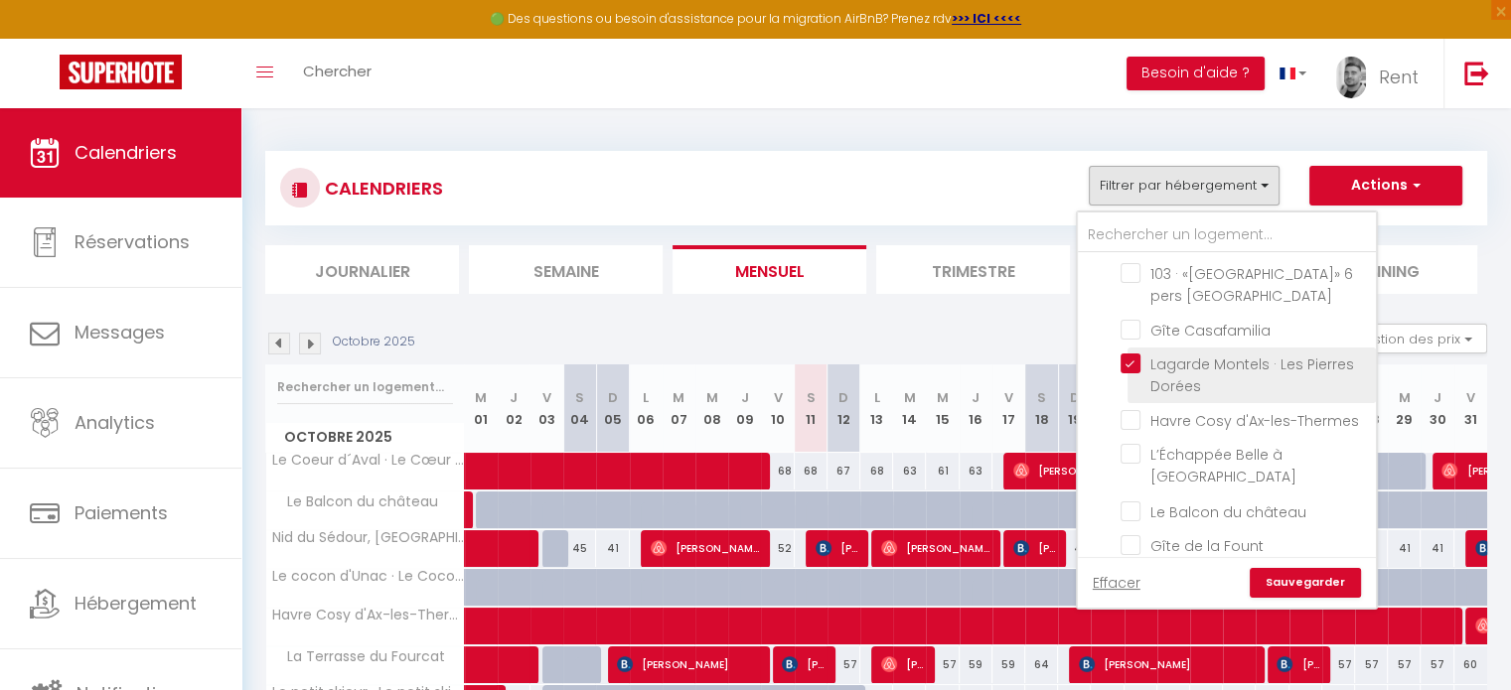
checkbox input "false"
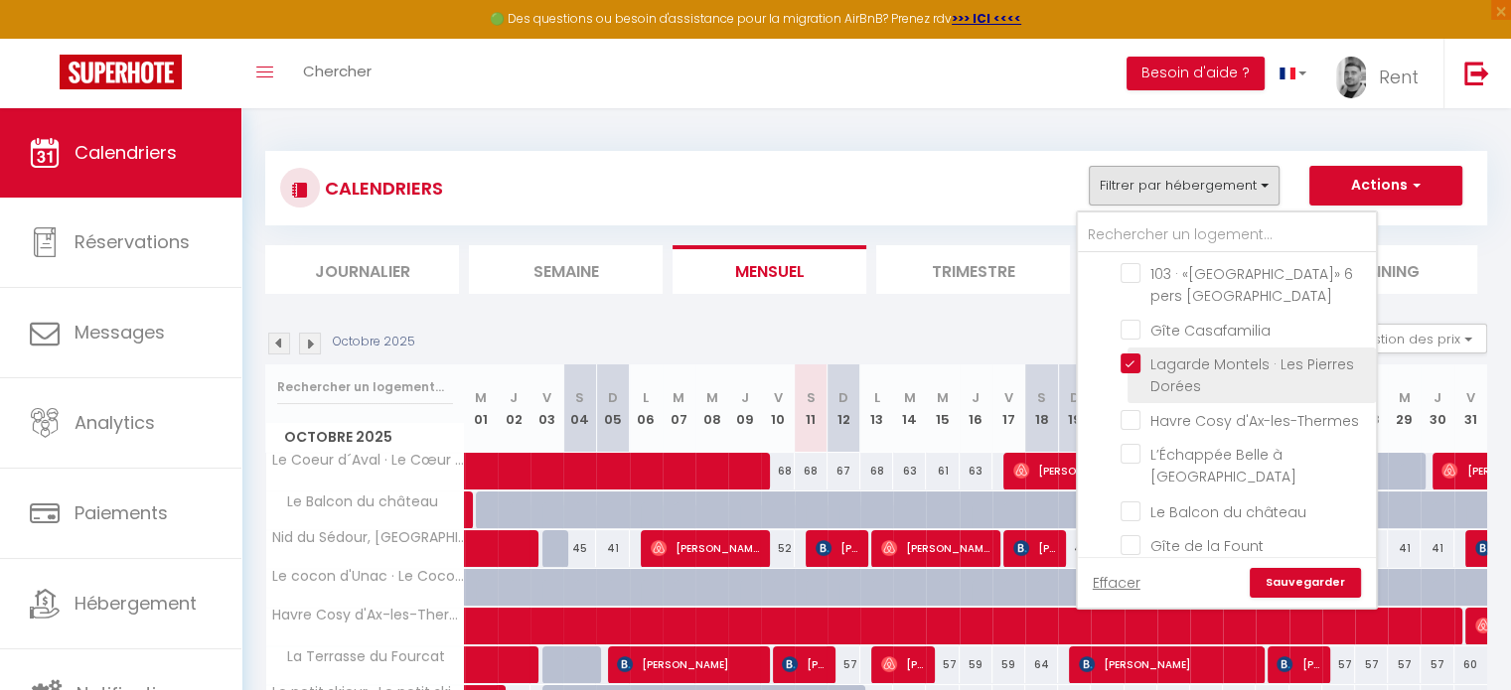
checkbox input "false"
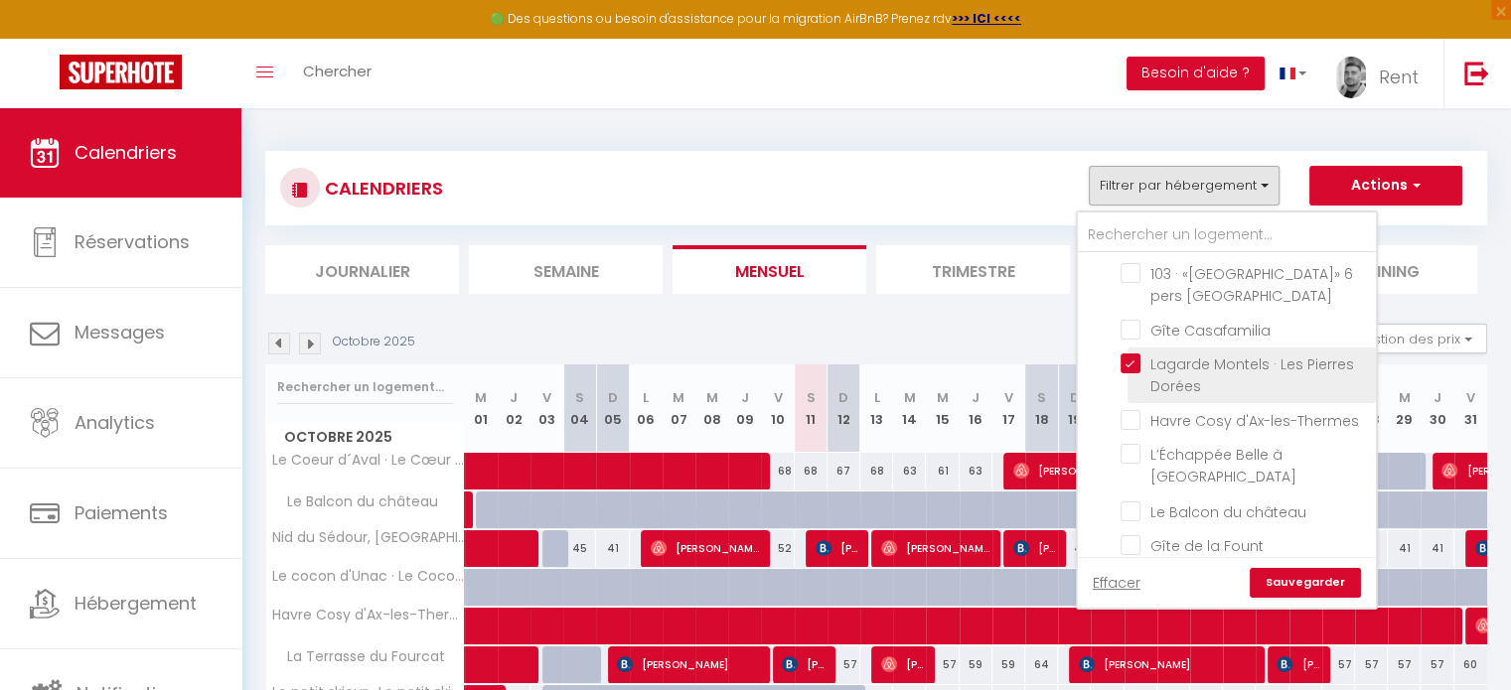
checkbox input "false"
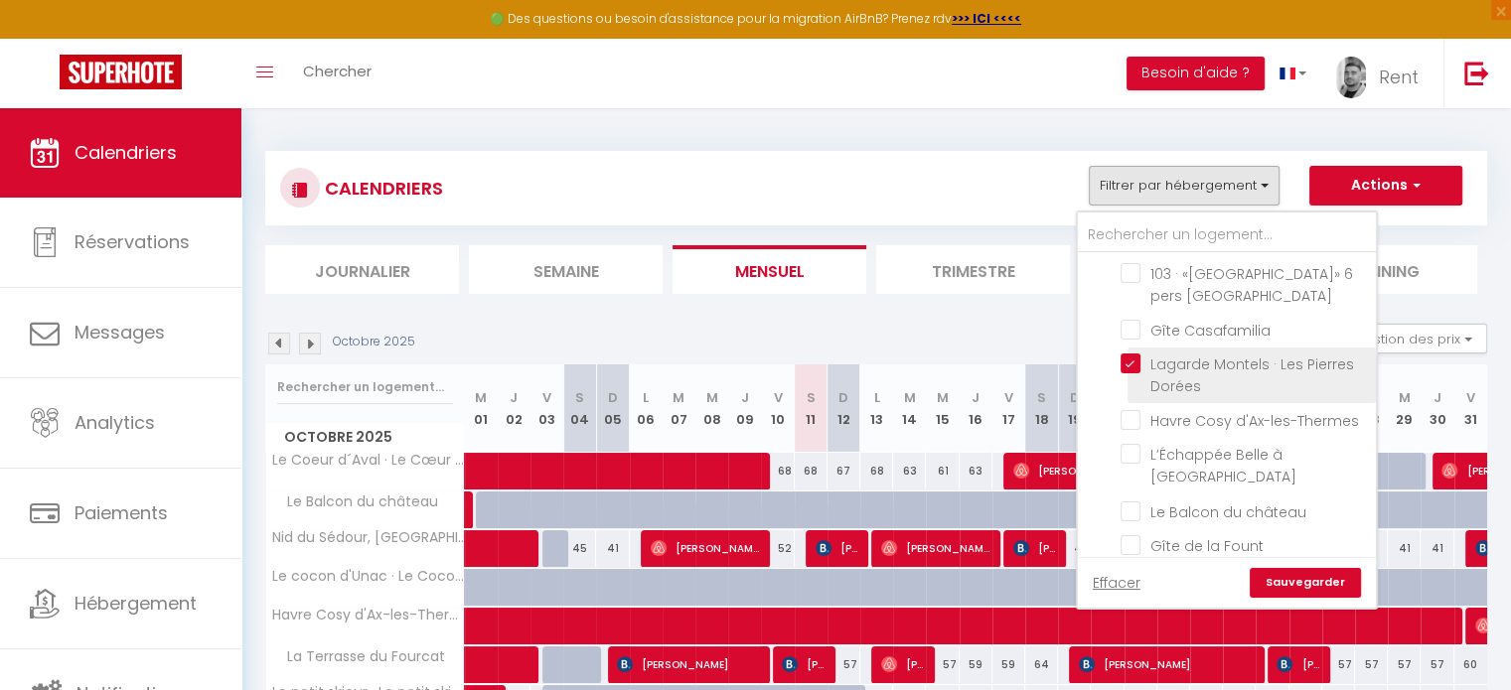
checkbox input "false"
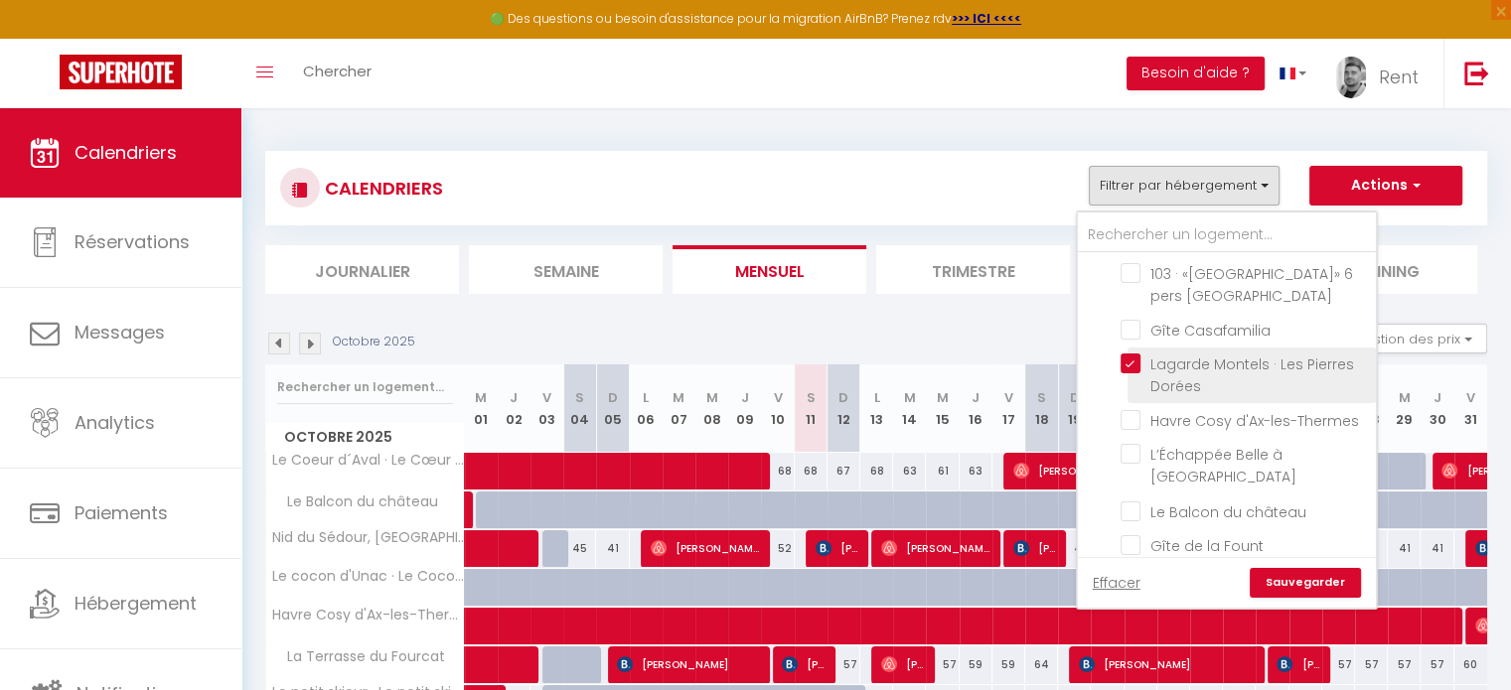
scroll to position [894, 0]
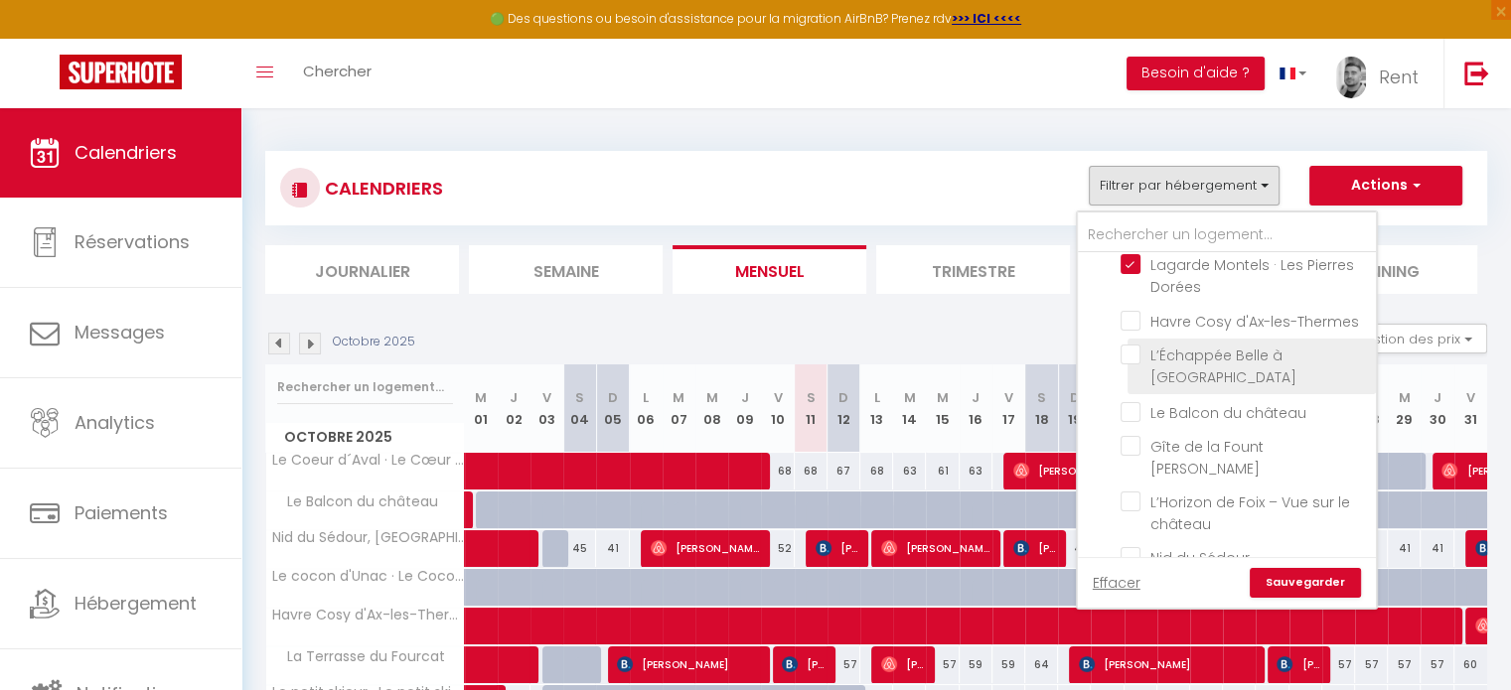
click at [1136, 365] on input "L’Échappée Belle à [GEOGRAPHIC_DATA]" at bounding box center [1245, 355] width 248 height 20
checkbox input "true"
checkbox input "false"
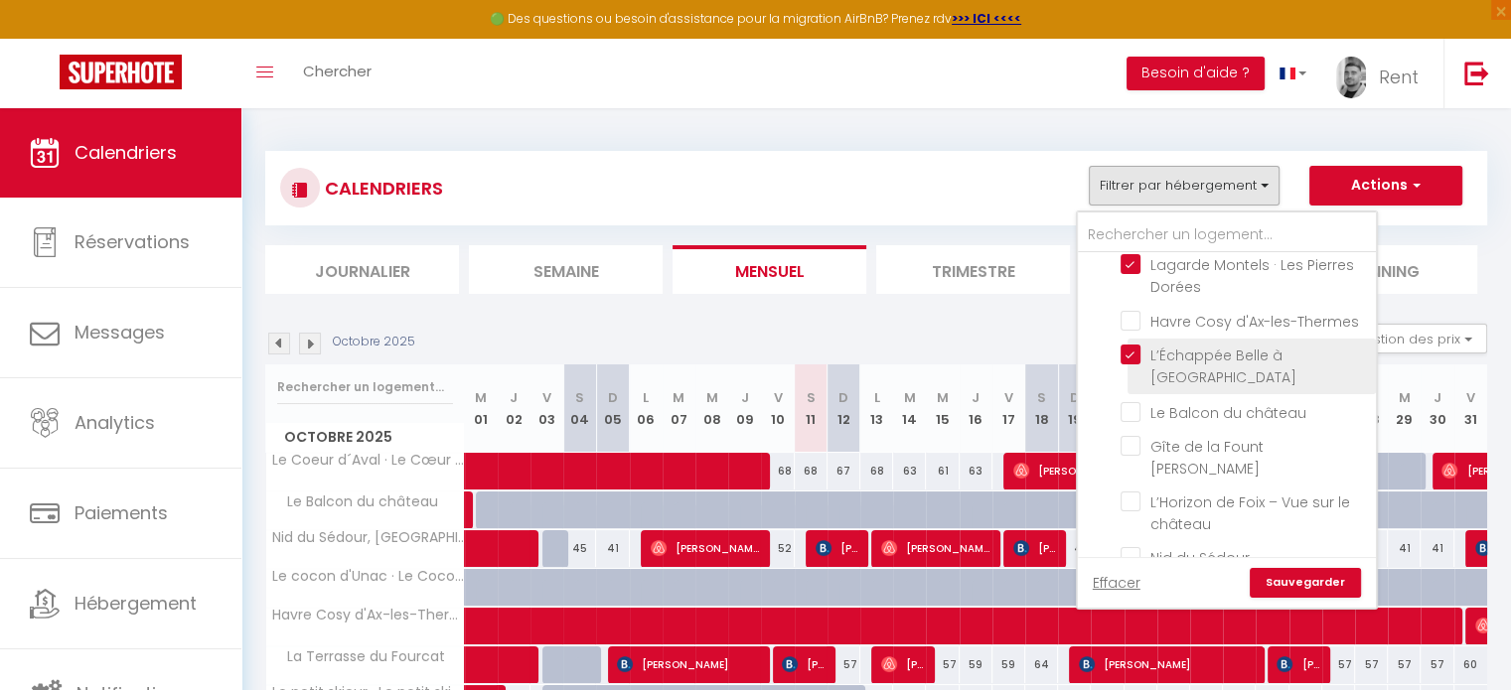
checkbox input "false"
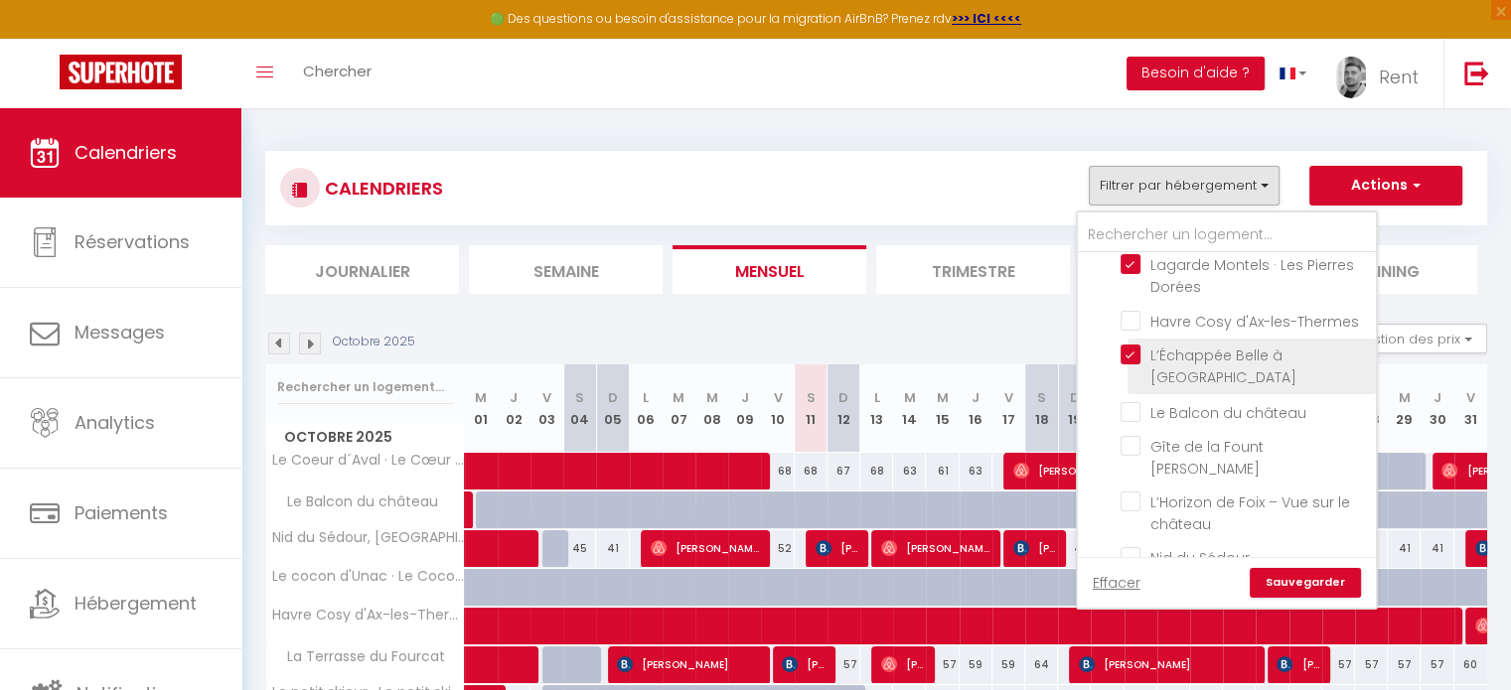
checkbox input "false"
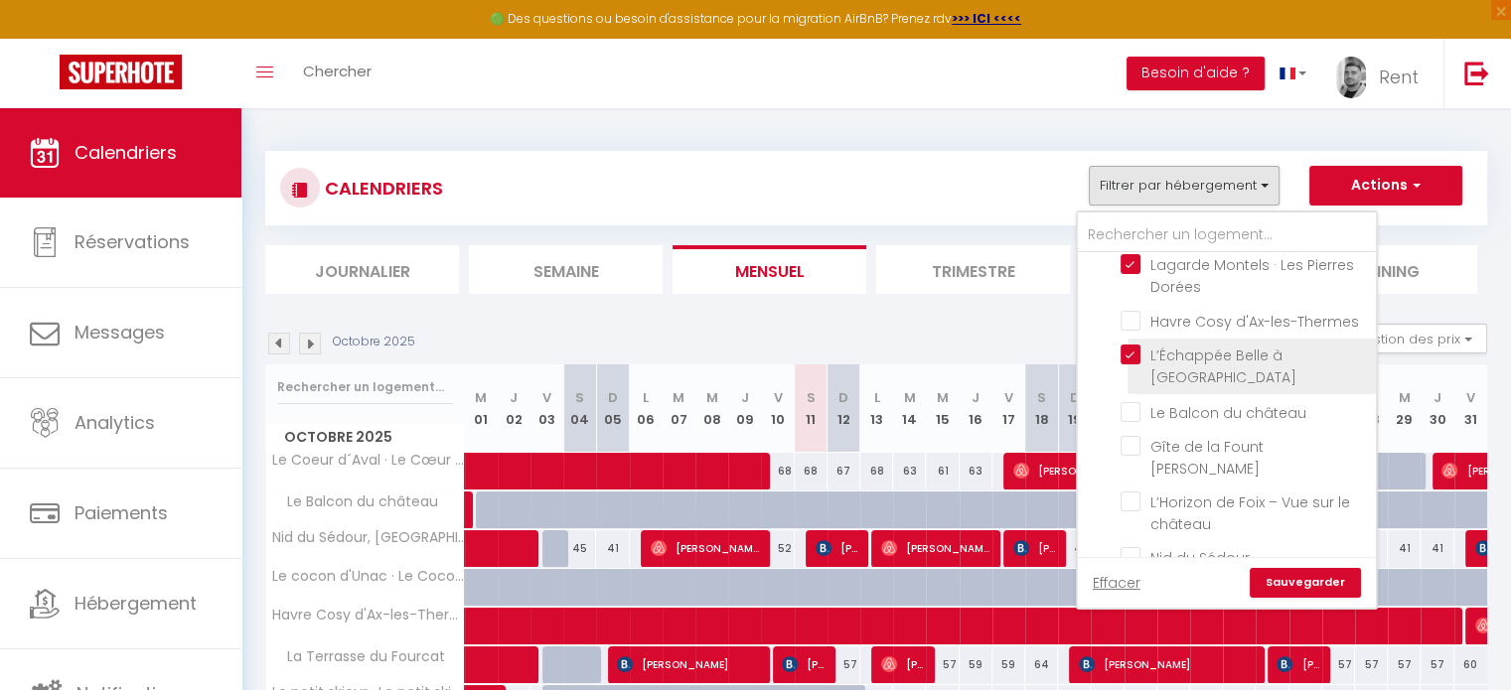
checkbox input "false"
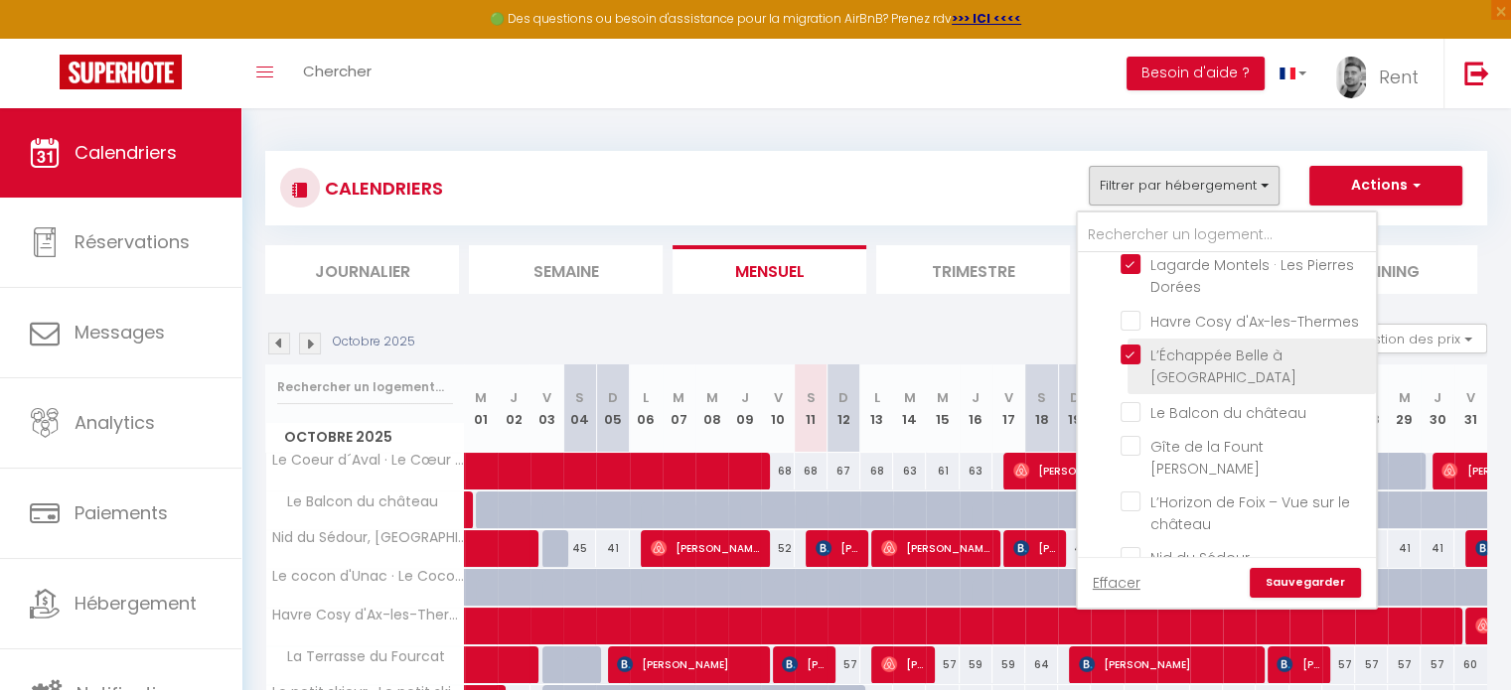
checkbox input "false"
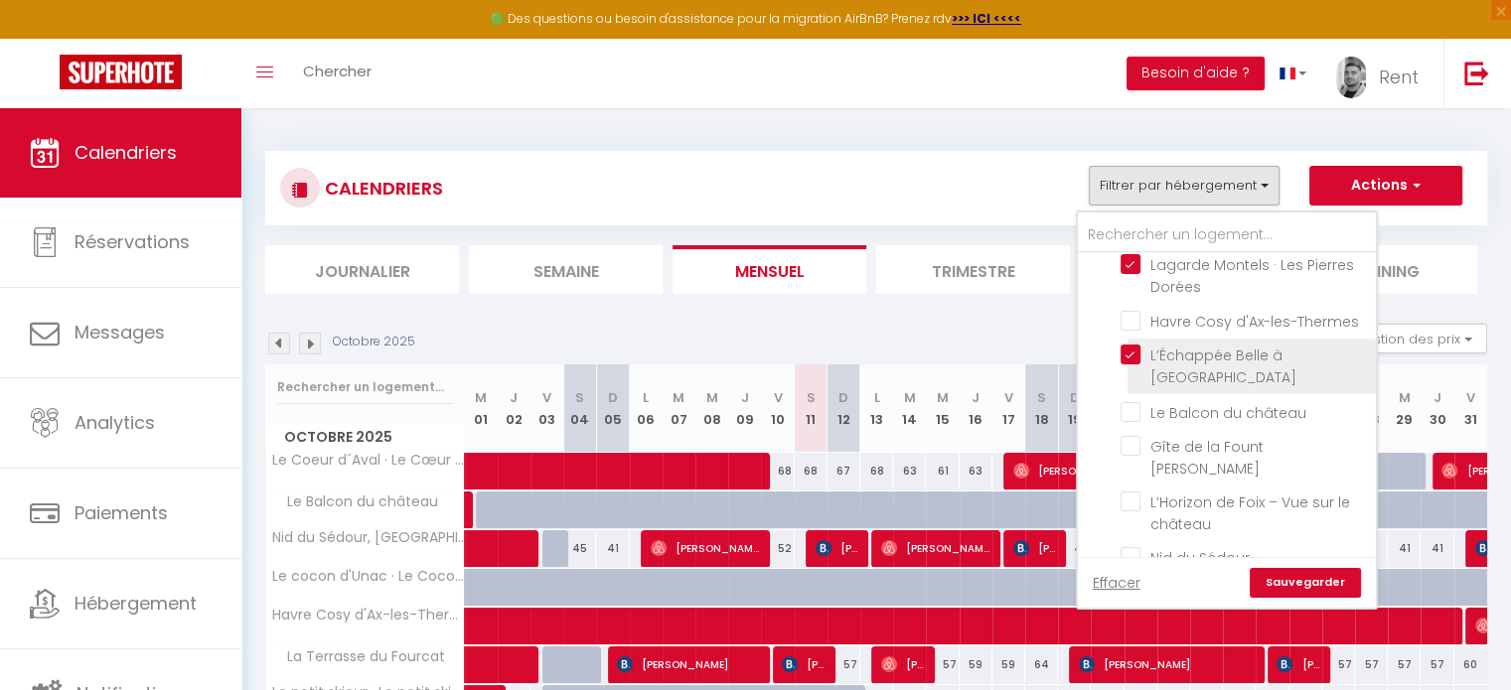
checkbox input "false"
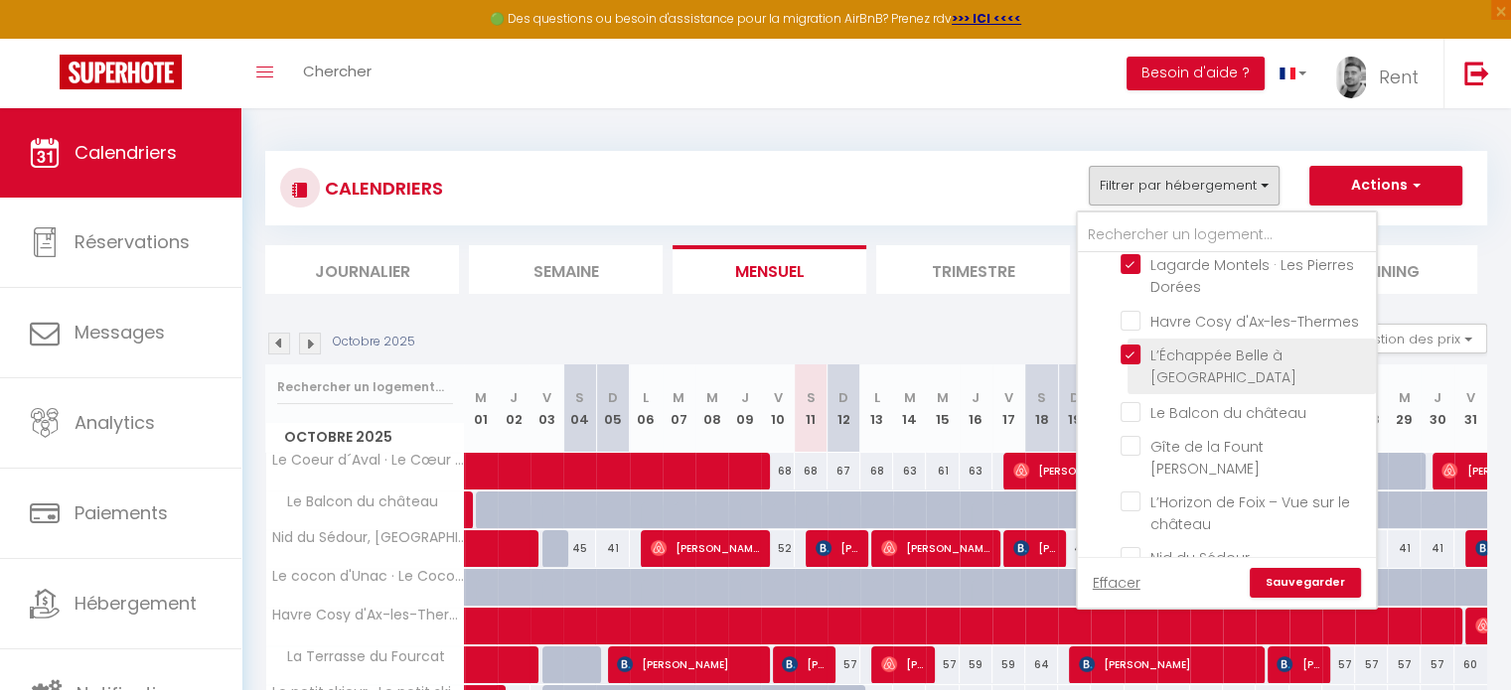
checkbox input "false"
click at [1305, 584] on link "Sauvegarder" at bounding box center [1305, 583] width 111 height 30
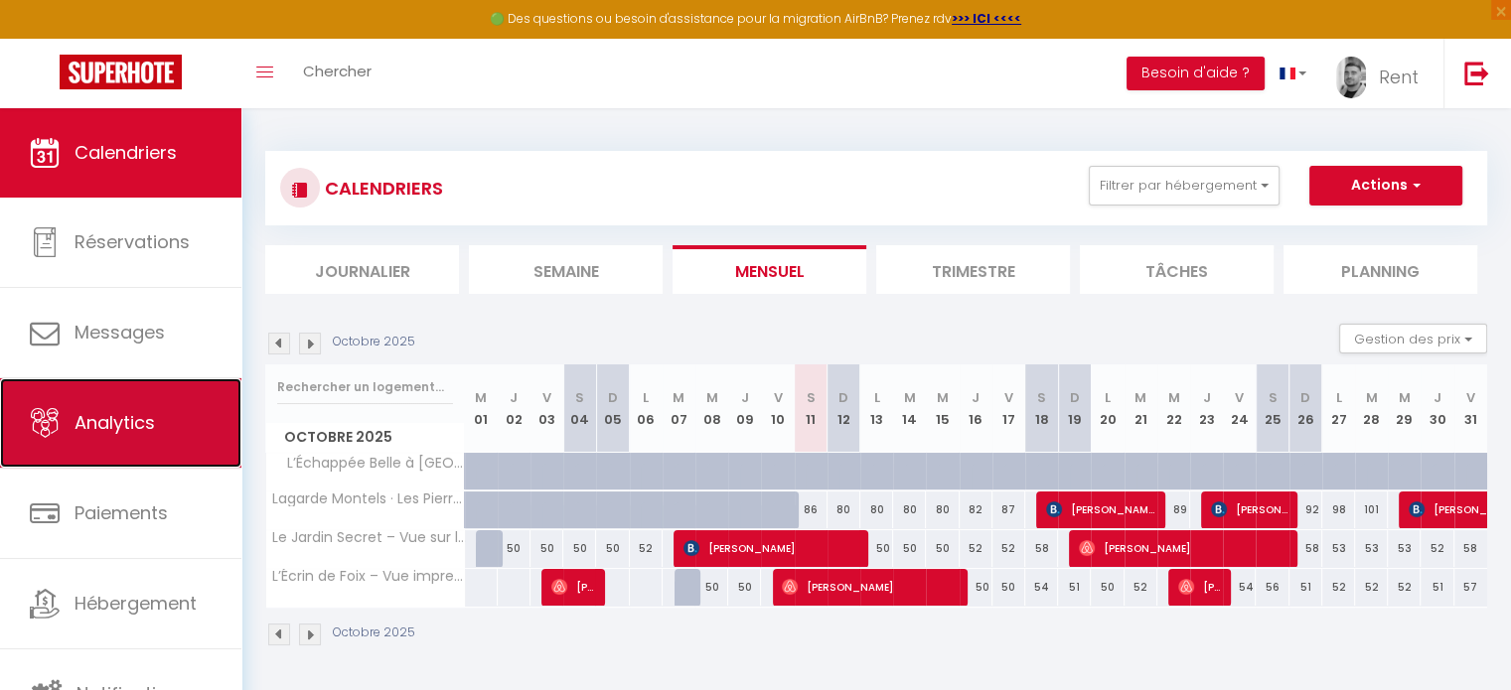
click at [131, 440] on link "Analytics" at bounding box center [120, 422] width 241 height 89
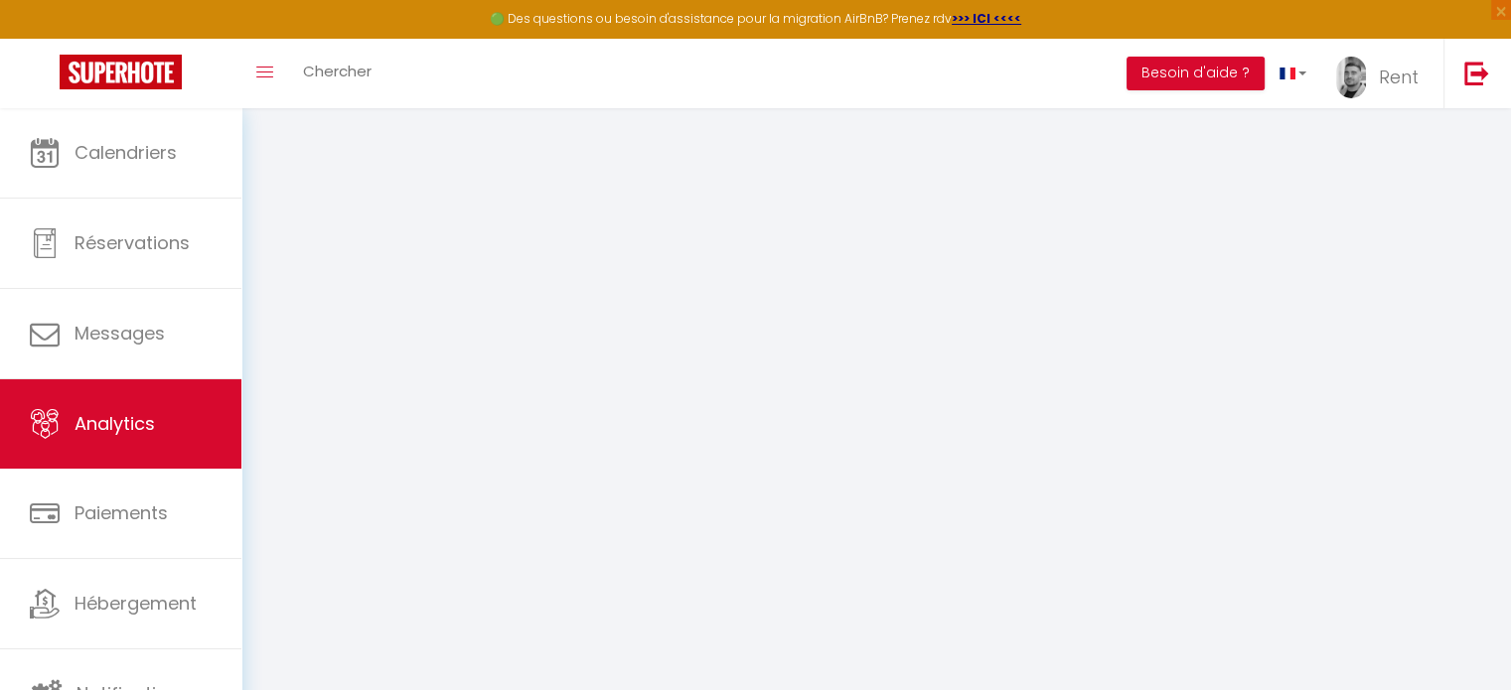
select select "2025"
select select "10"
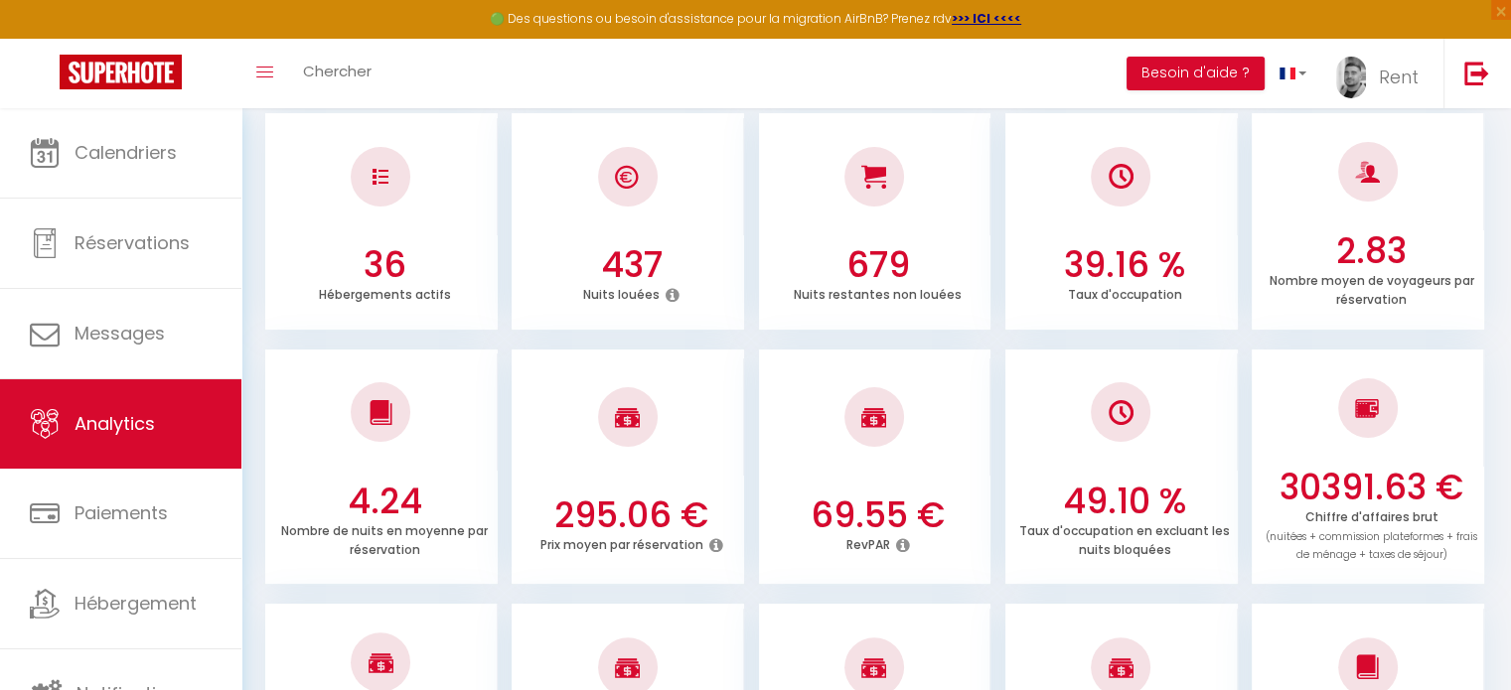
scroll to position [99, 0]
